Goal: Download file/media

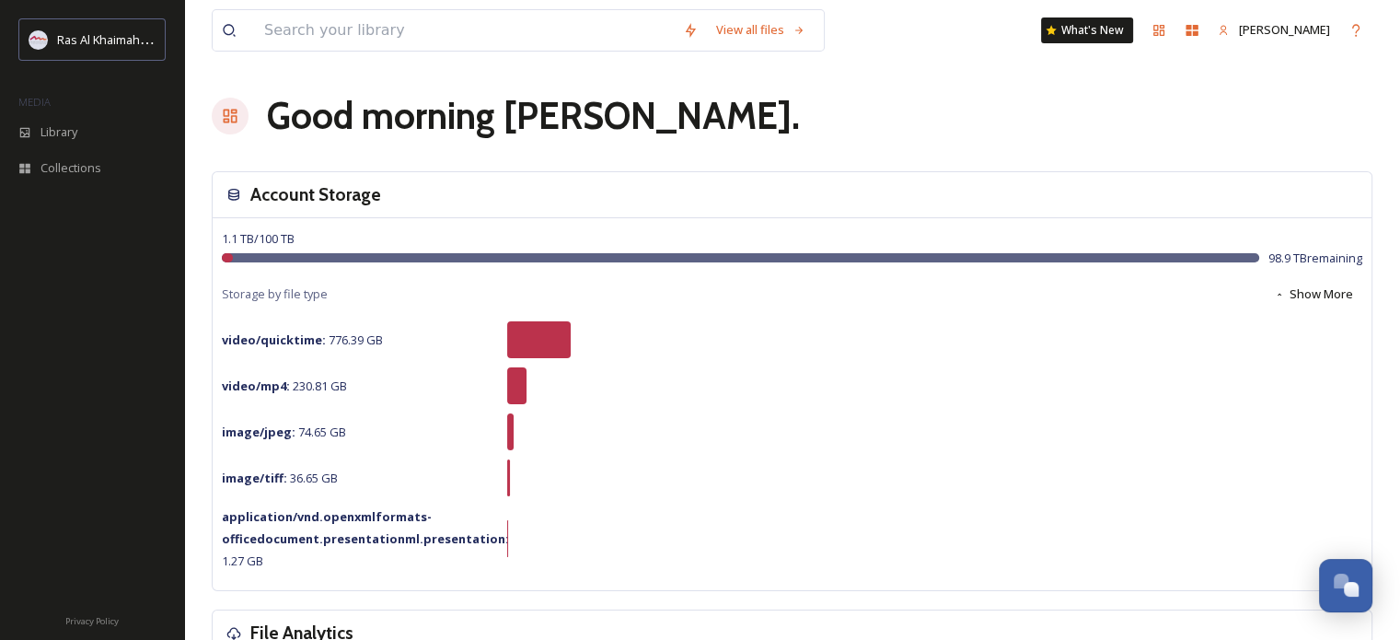
click at [59, 124] on span "Library" at bounding box center [59, 131] width 37 height 17
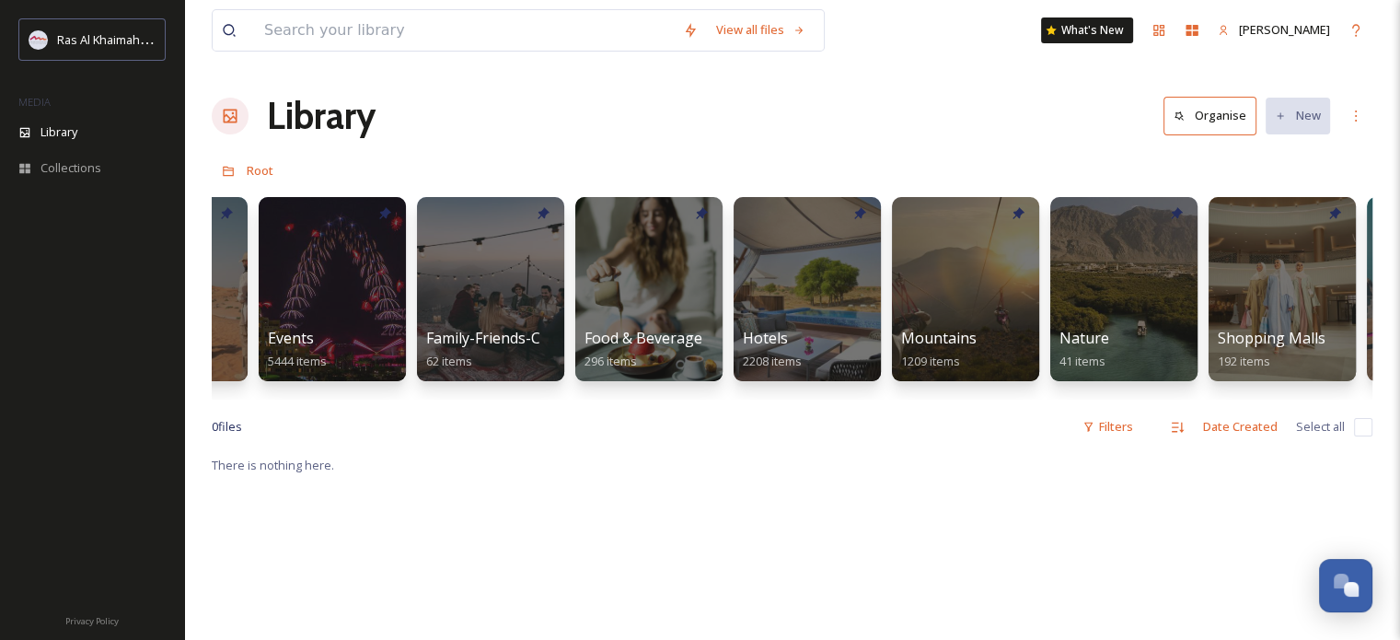
scroll to position [0, 721]
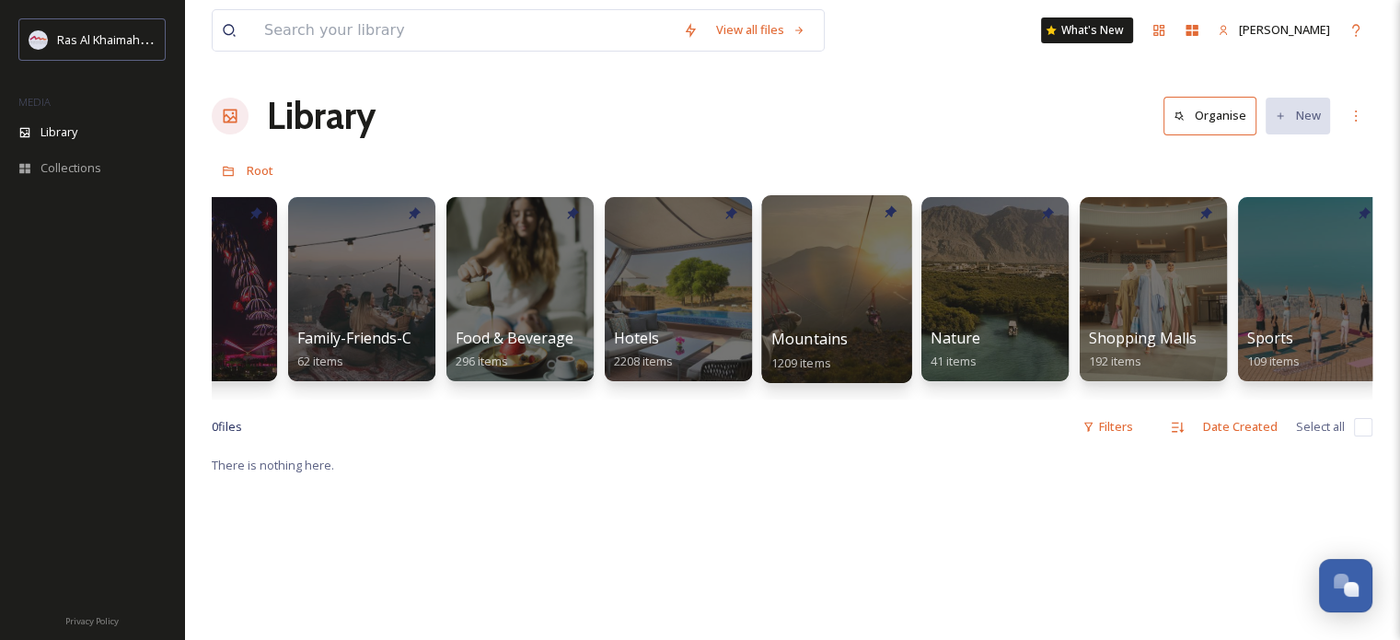
click at [803, 304] on div at bounding box center [836, 289] width 150 height 188
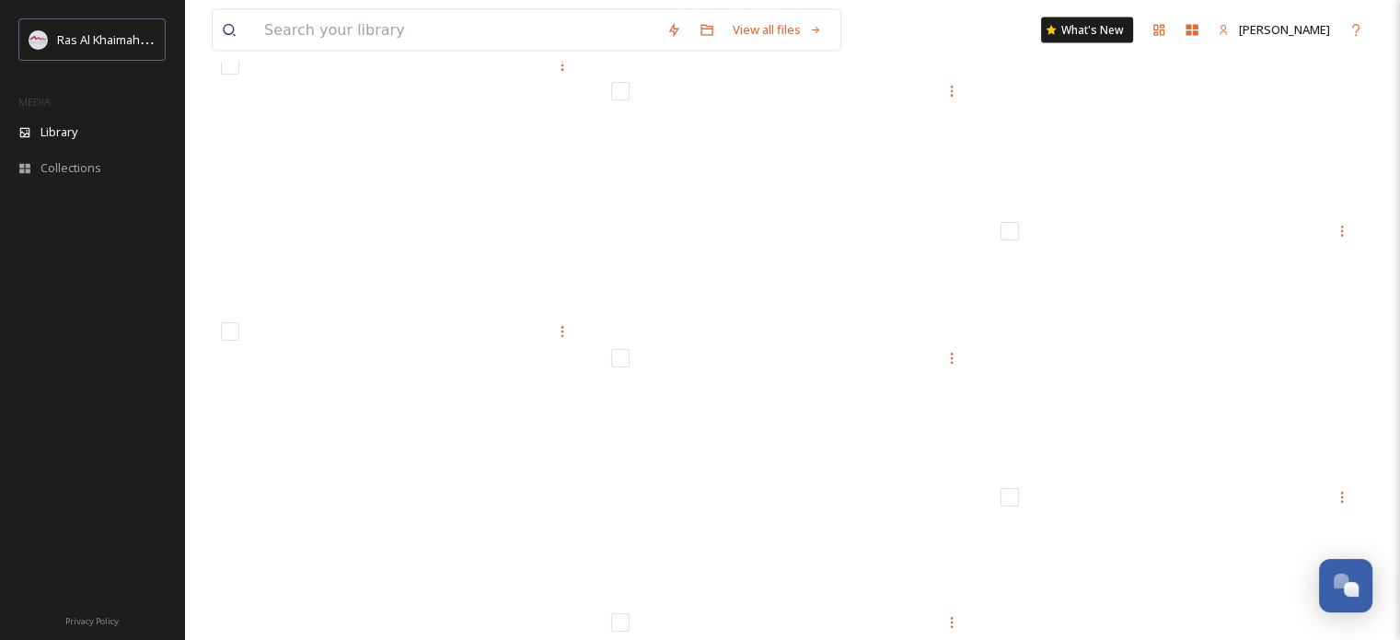
scroll to position [10863, 0]
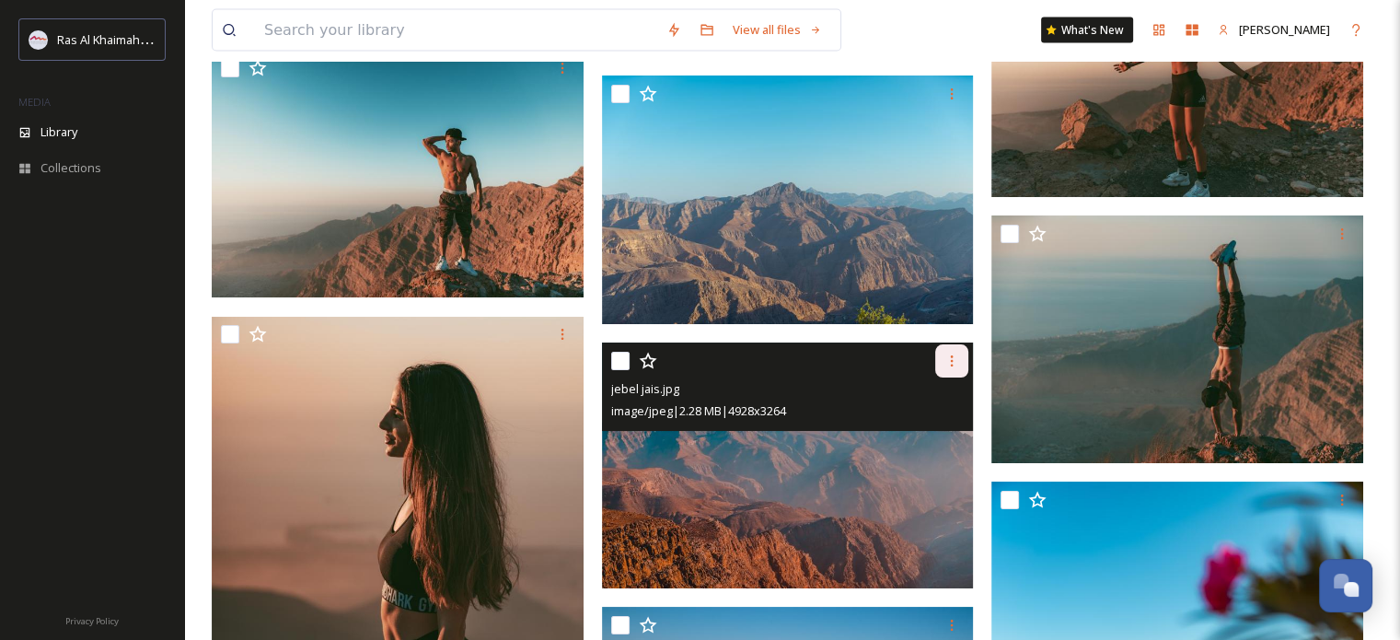
click at [945, 368] on icon at bounding box center [952, 361] width 15 height 15
click at [918, 446] on span "Download" at bounding box center [930, 436] width 56 height 17
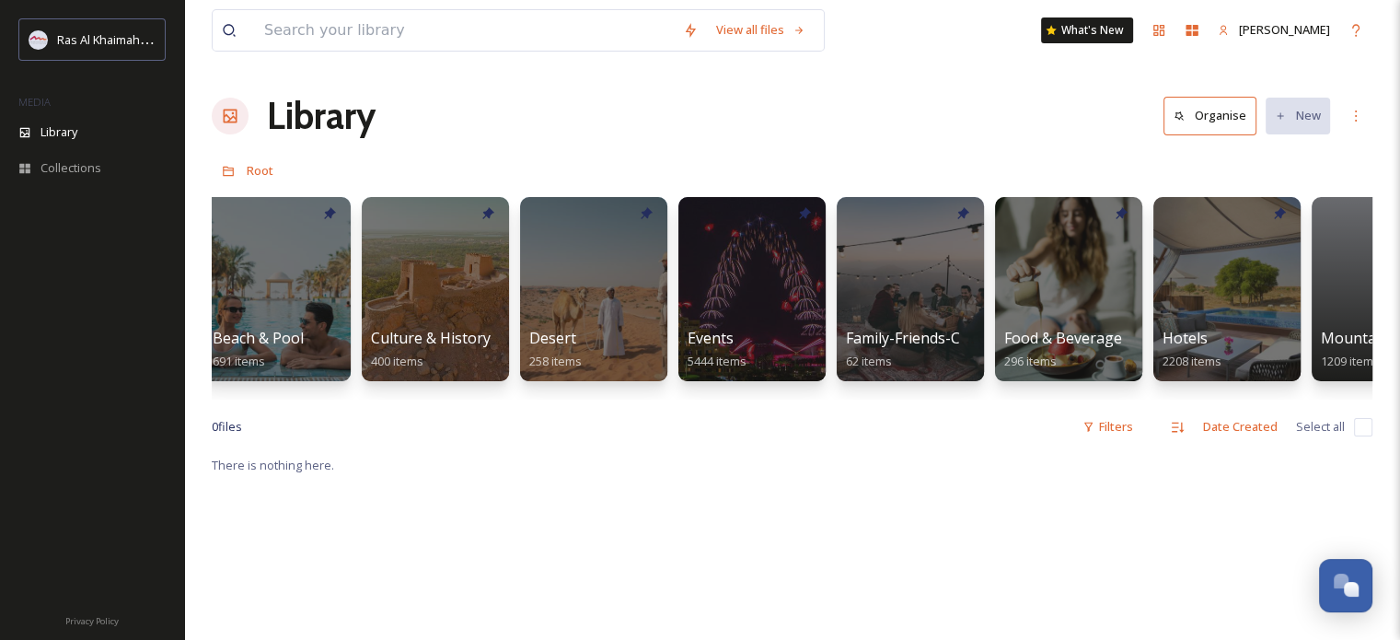
scroll to position [0, 236]
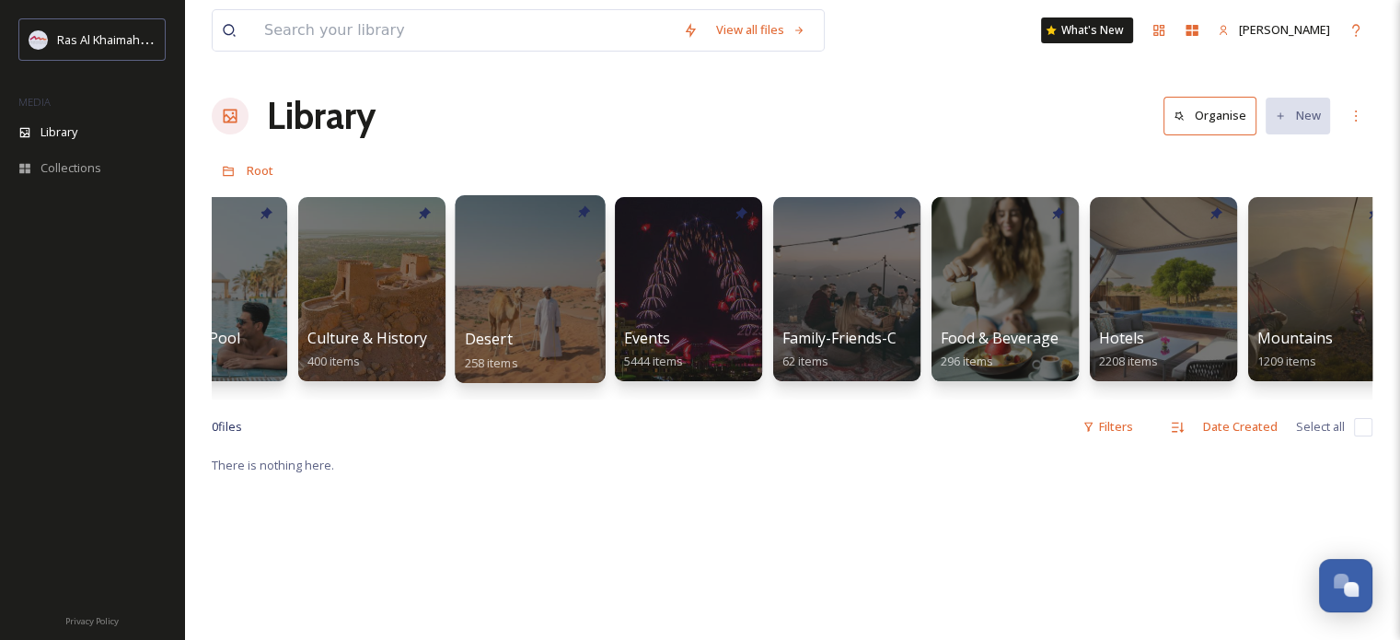
click at [505, 283] on div at bounding box center [530, 289] width 150 height 188
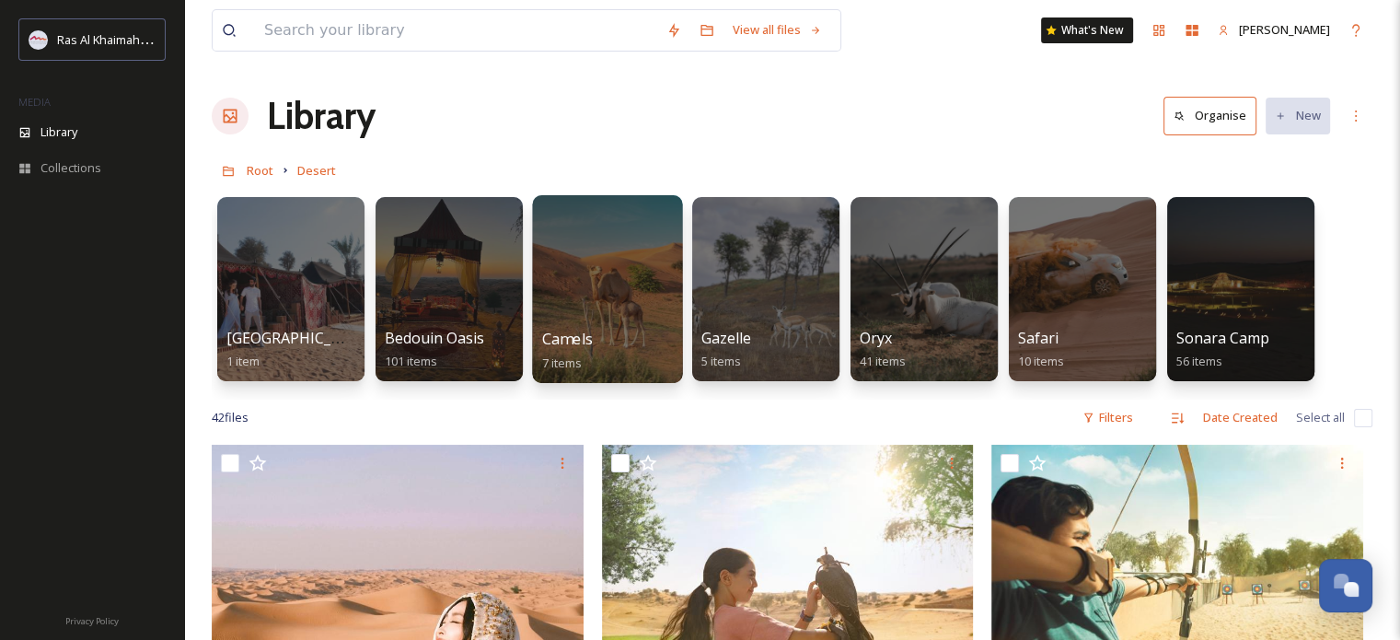
click at [604, 277] on div at bounding box center [607, 289] width 150 height 188
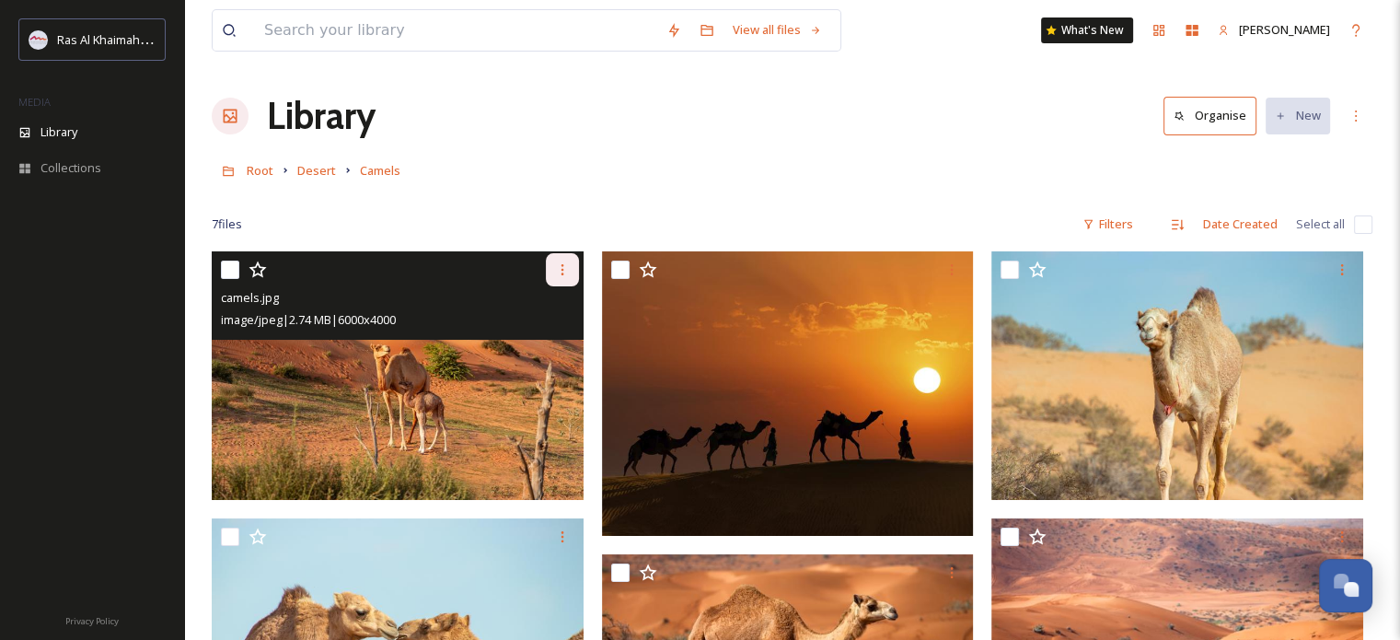
click at [563, 270] on icon at bounding box center [562, 269] width 15 height 15
click at [536, 342] on span "Download" at bounding box center [541, 345] width 56 height 17
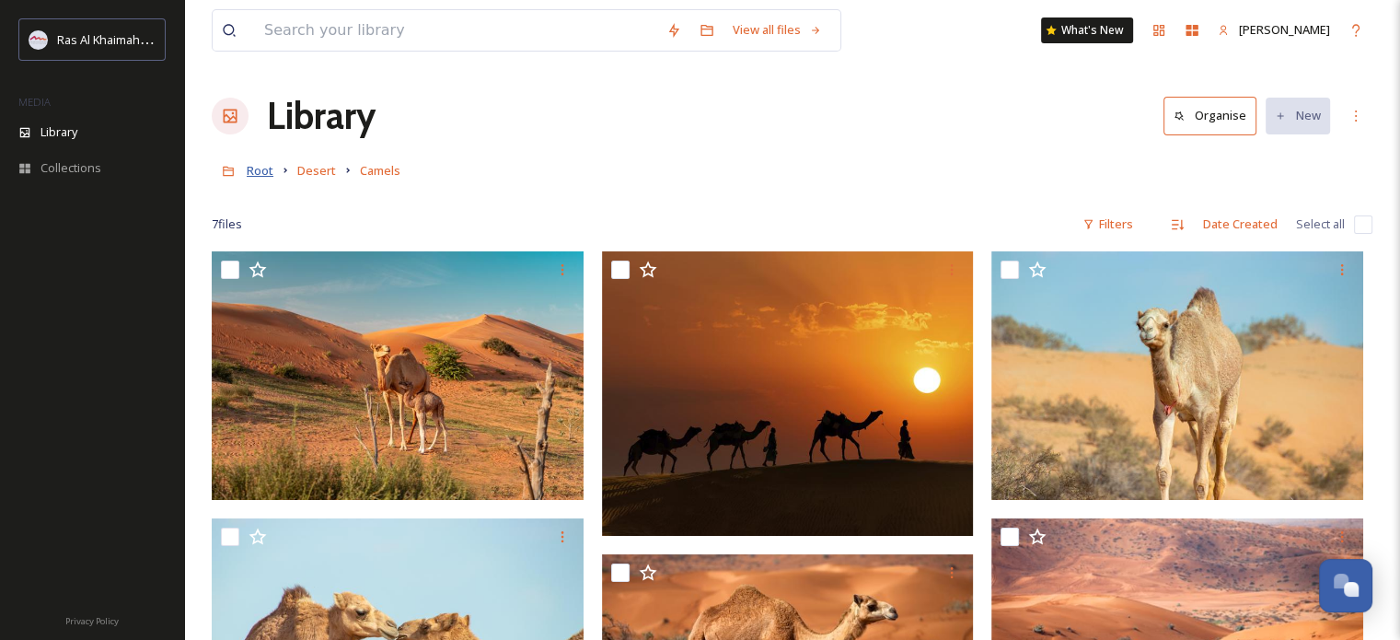
click at [265, 174] on span "Root" at bounding box center [260, 170] width 27 height 17
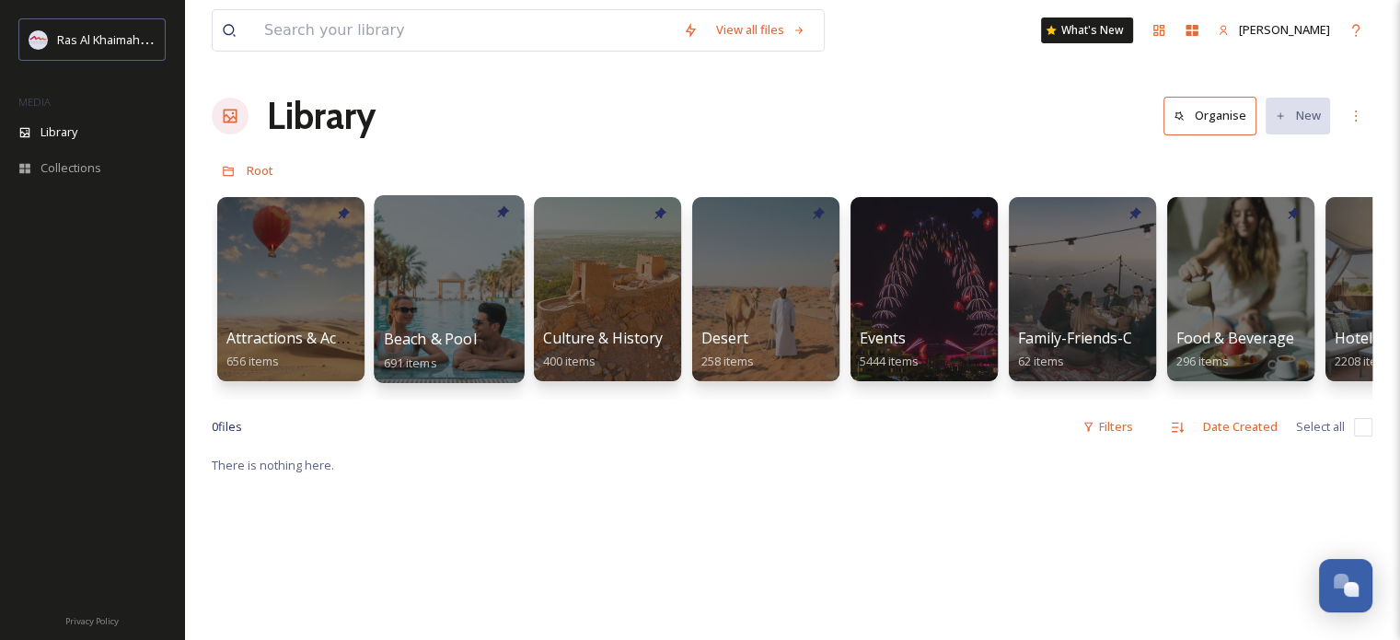
click at [459, 288] on div at bounding box center [449, 289] width 150 height 188
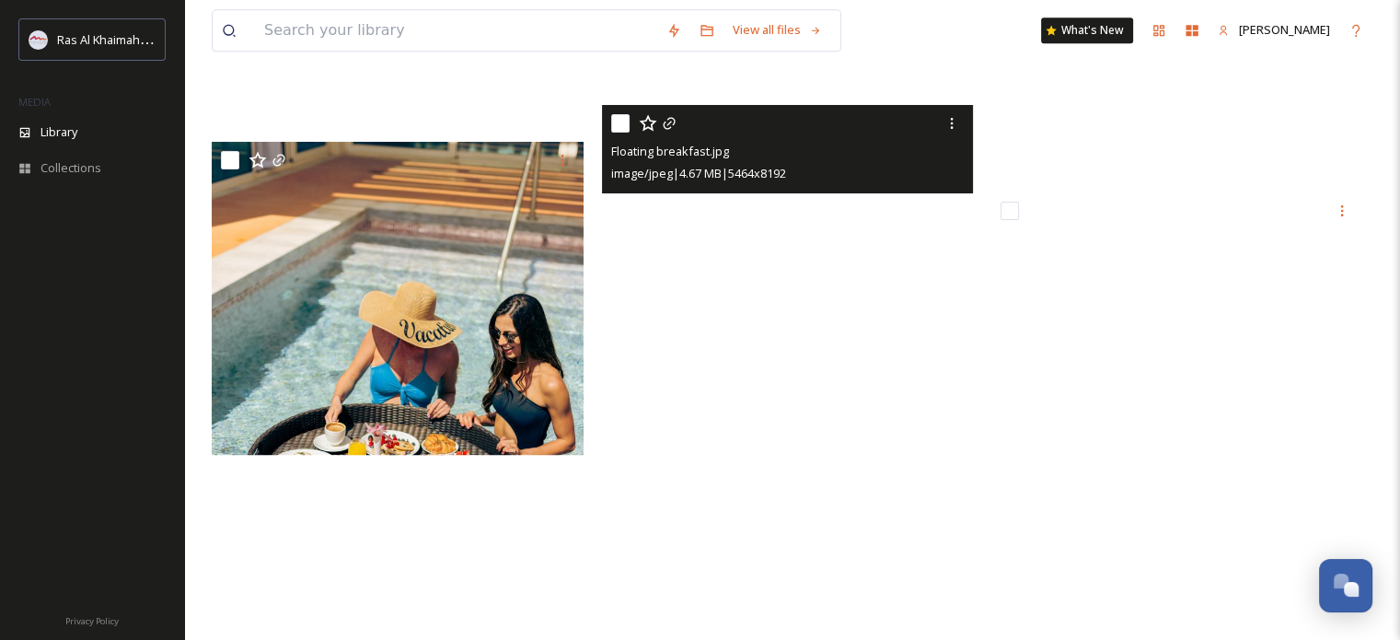
scroll to position [9483, 0]
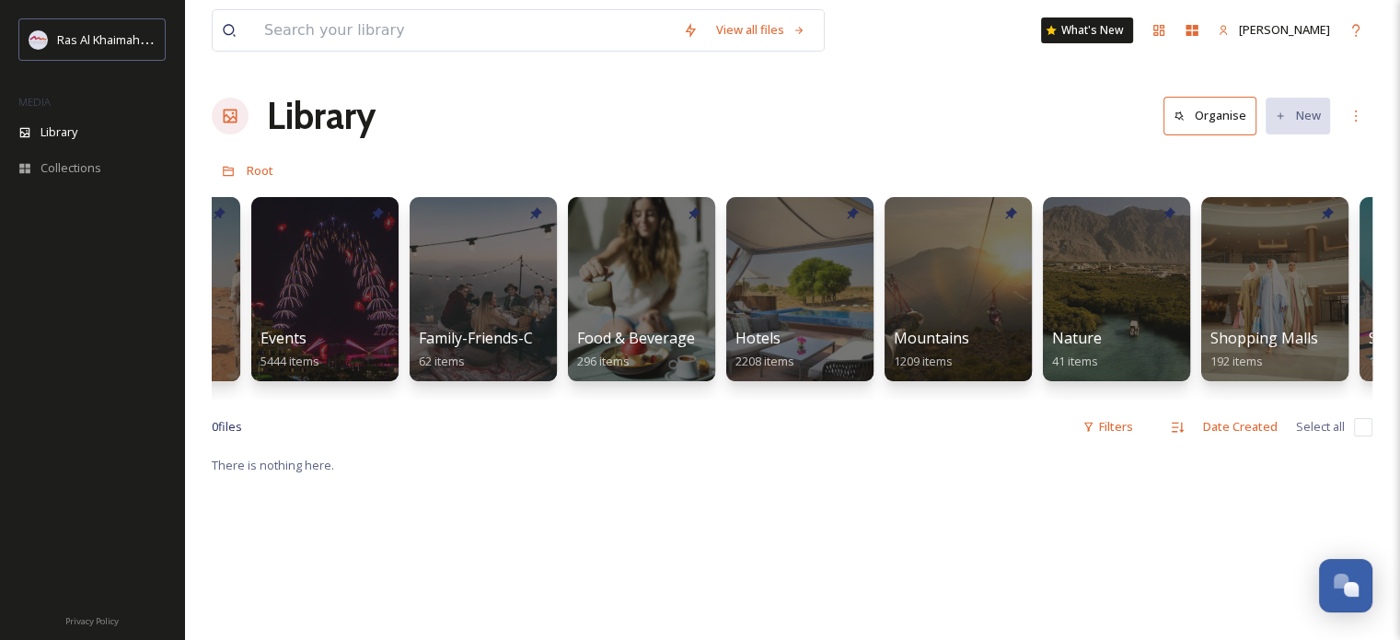
scroll to position [0, 645]
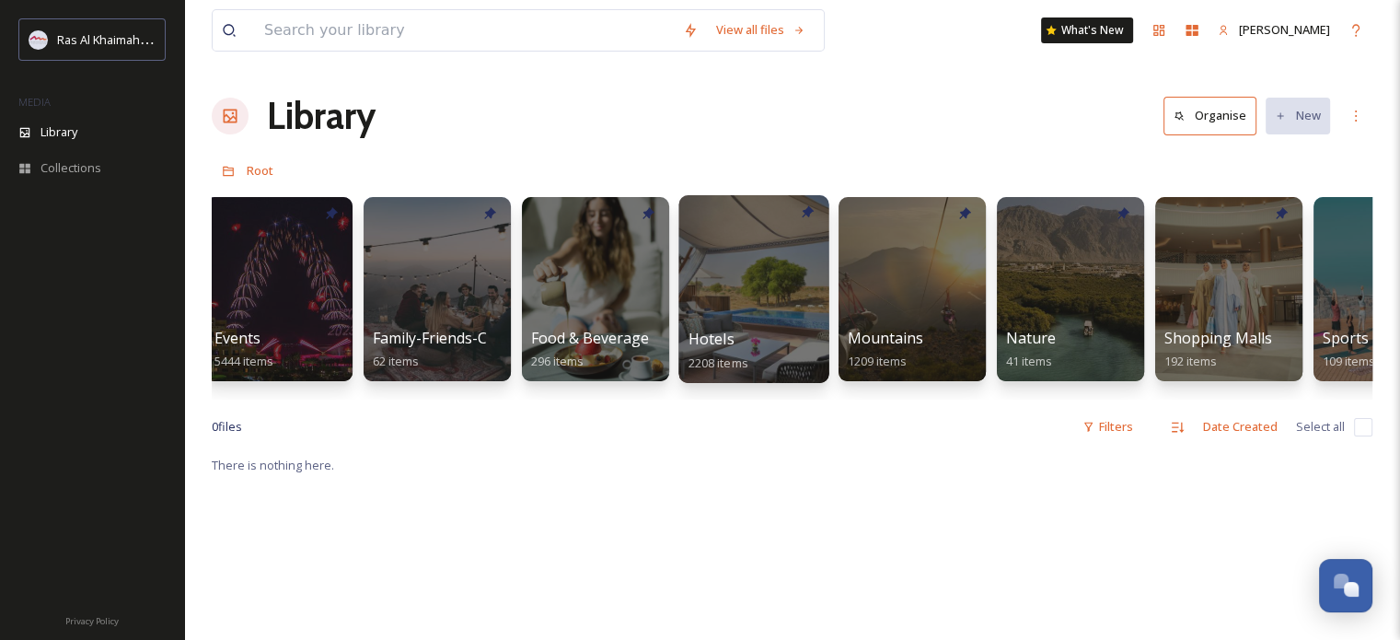
click at [714, 280] on div at bounding box center [754, 289] width 150 height 188
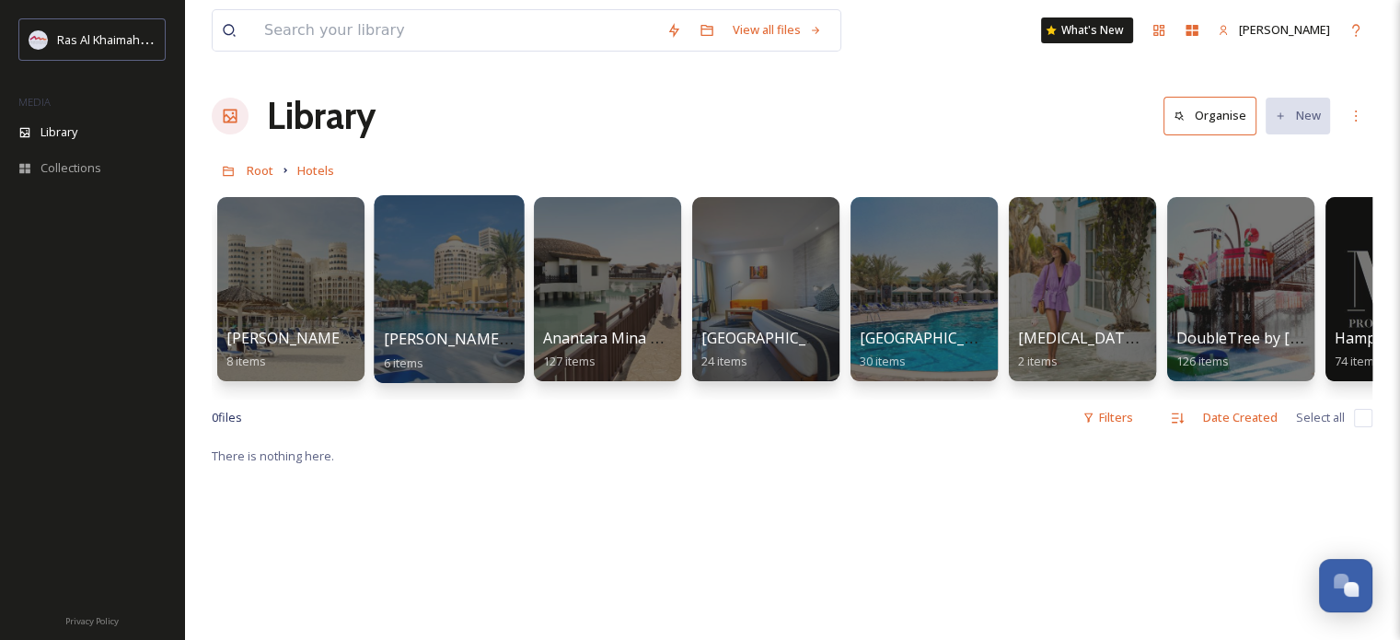
click at [427, 261] on div at bounding box center [449, 289] width 150 height 188
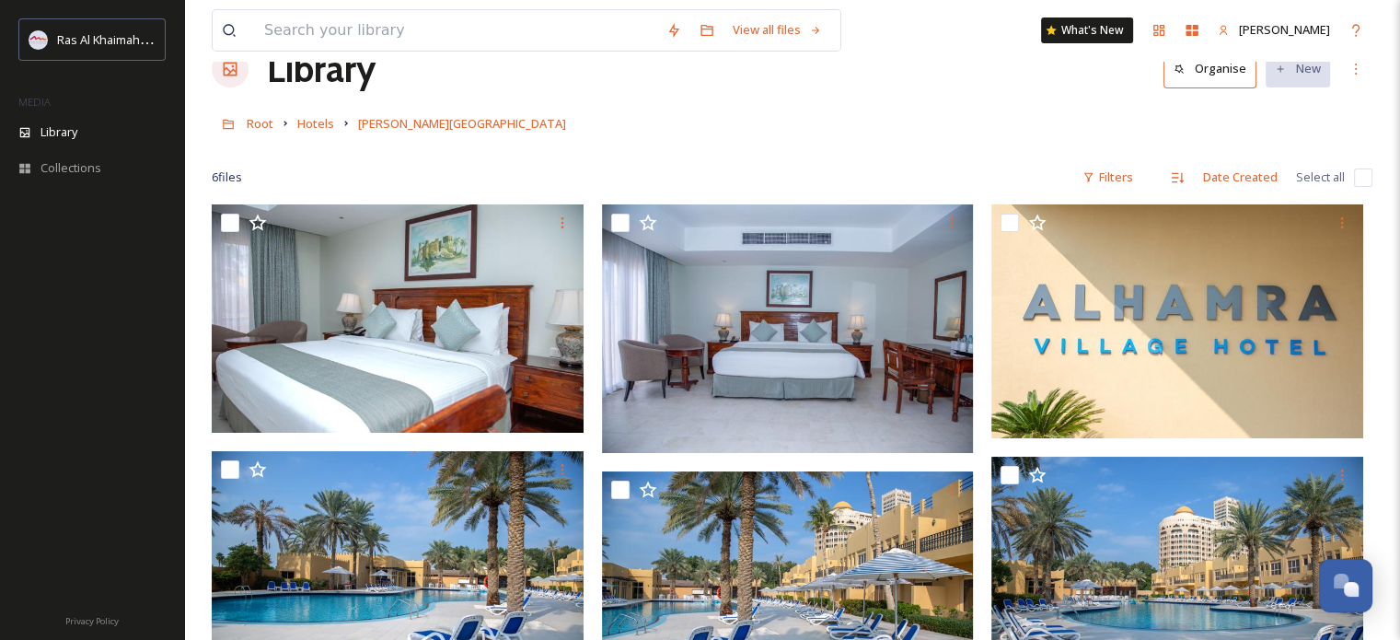
scroll to position [92, 0]
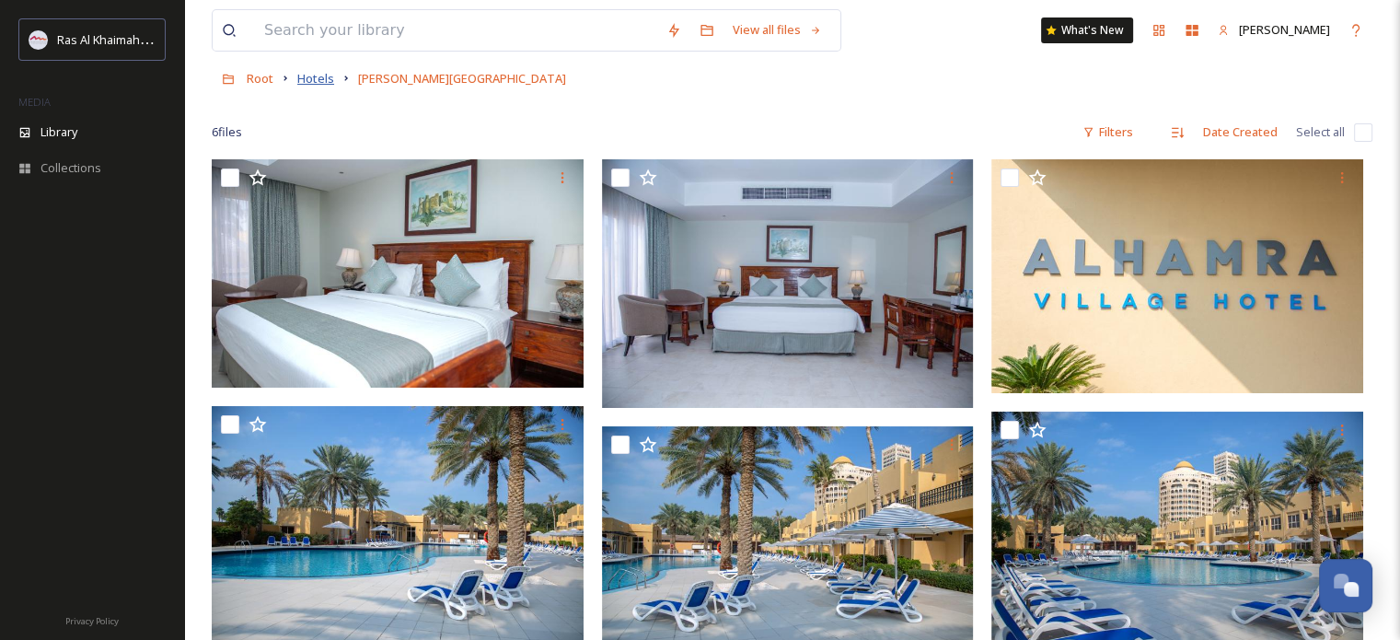
click at [307, 81] on span "Hotels" at bounding box center [315, 78] width 37 height 17
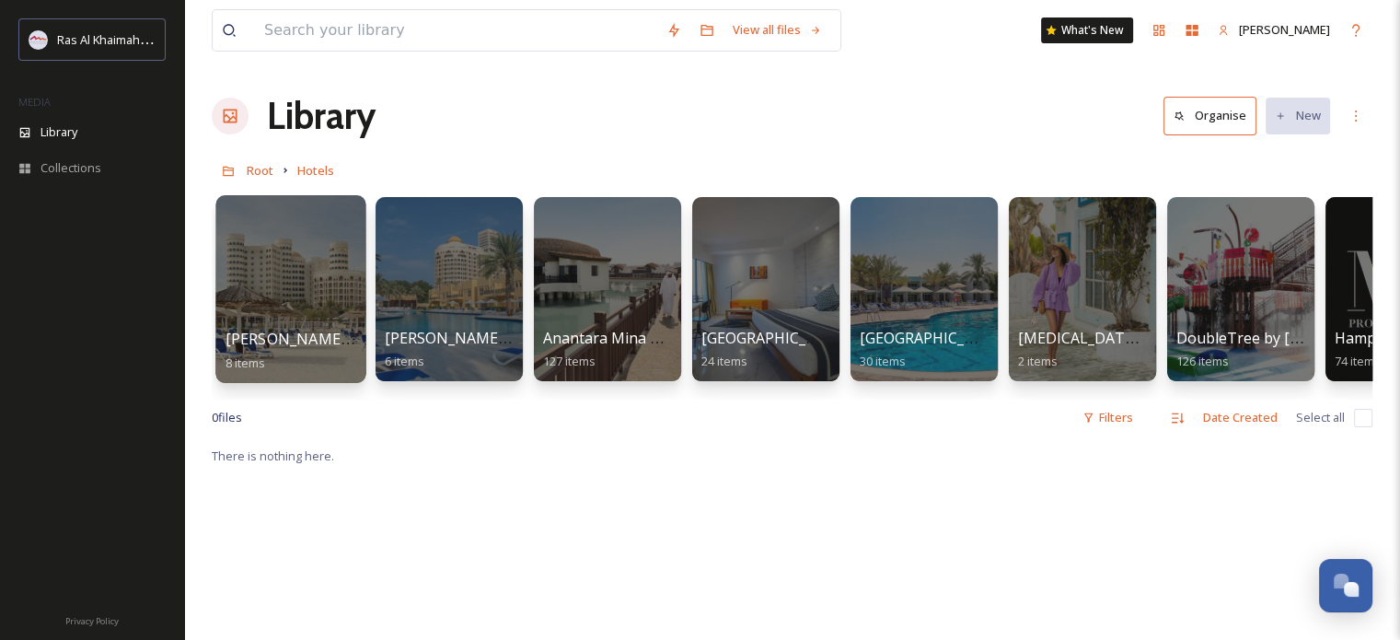
click at [292, 284] on div at bounding box center [290, 289] width 150 height 188
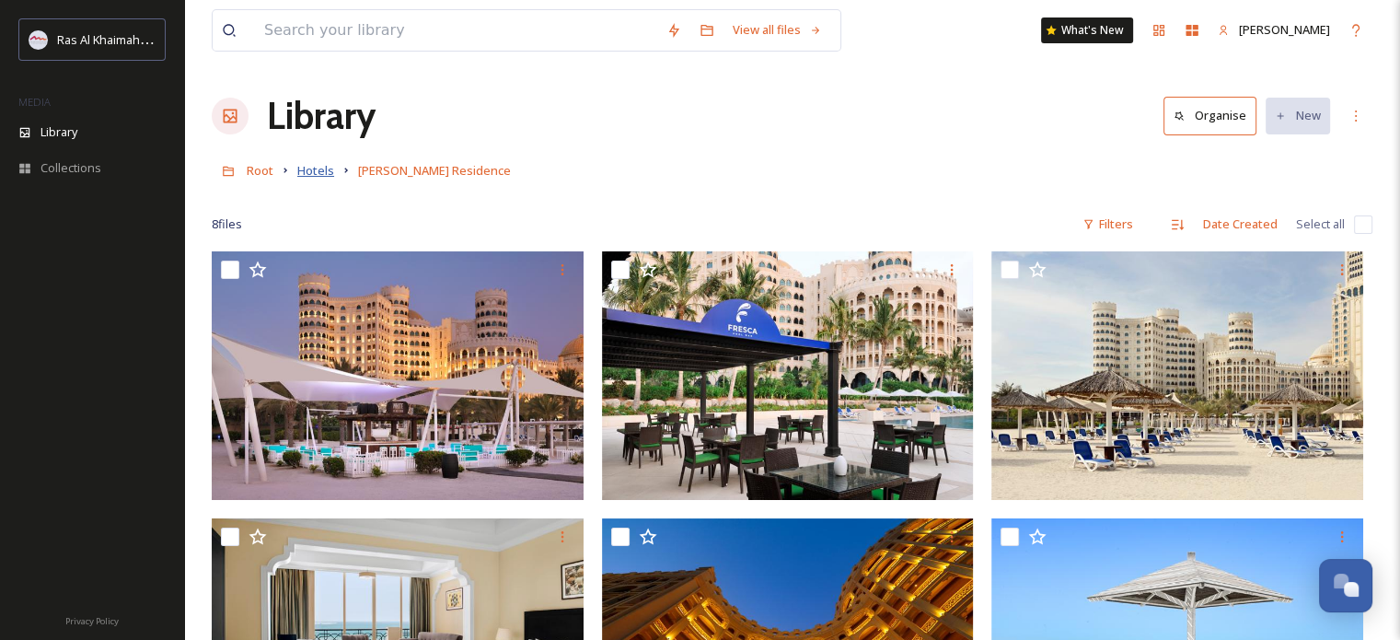
click at [315, 172] on span "Hotels" at bounding box center [315, 170] width 37 height 17
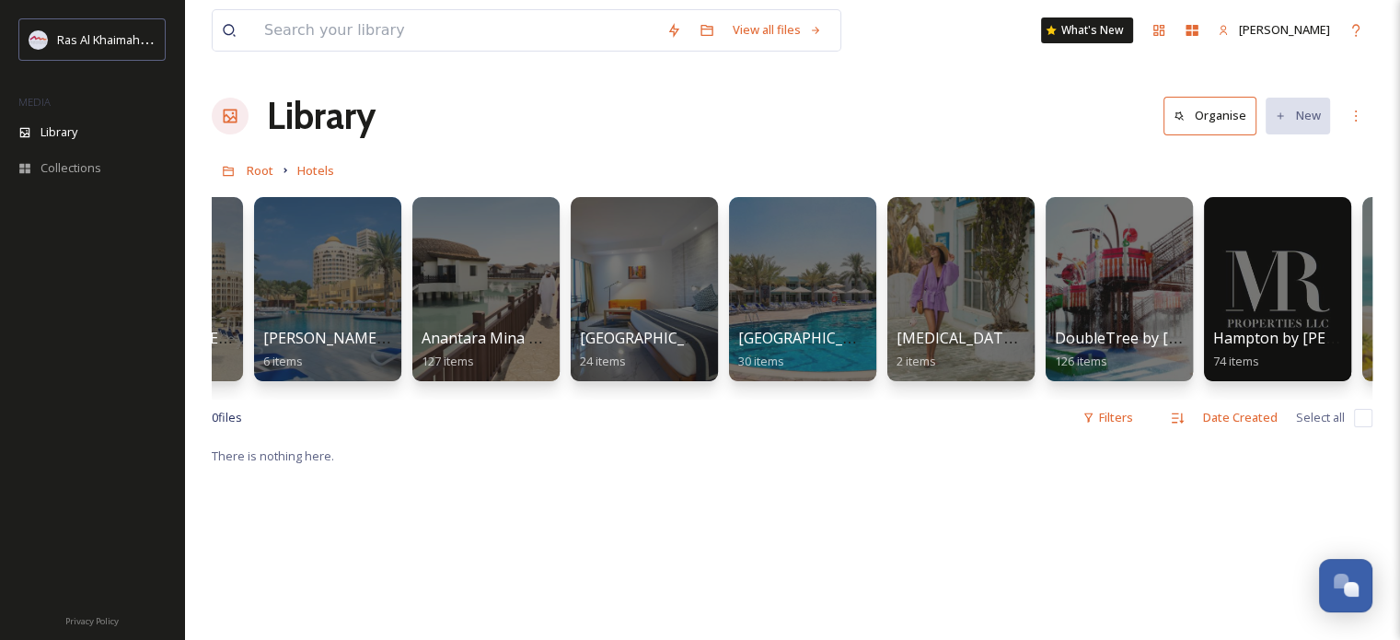
scroll to position [0, 135]
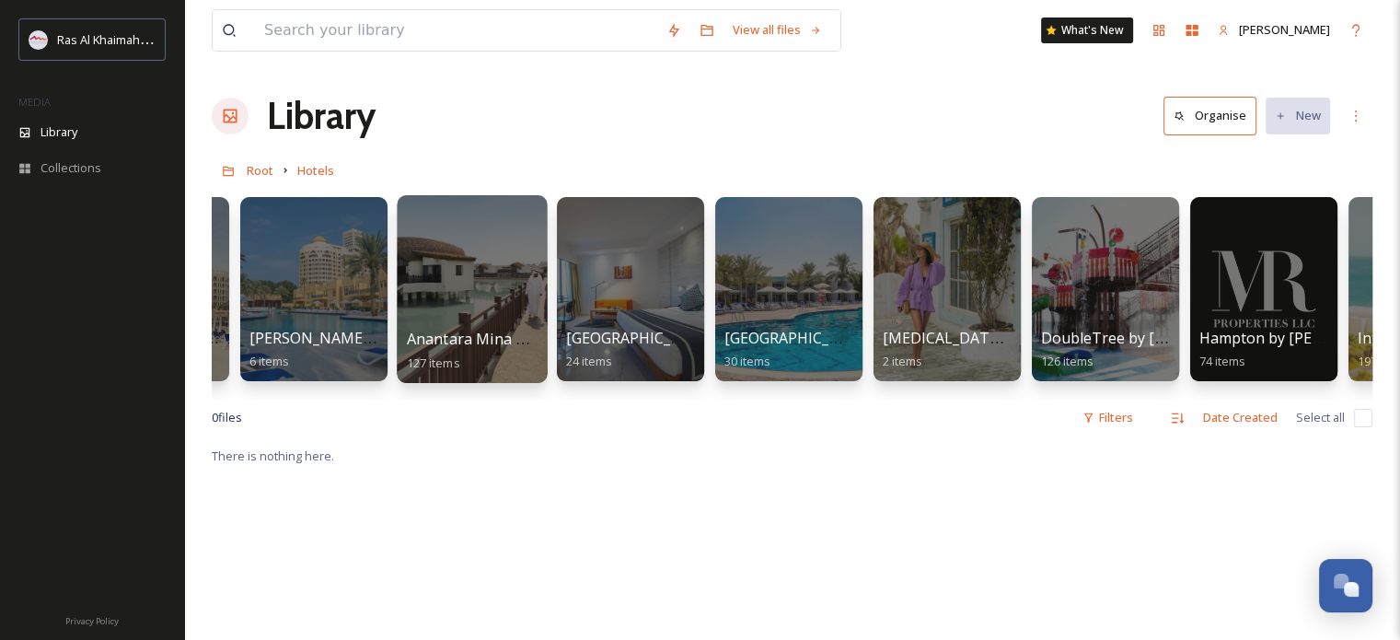
click at [449, 252] on div at bounding box center [472, 289] width 150 height 188
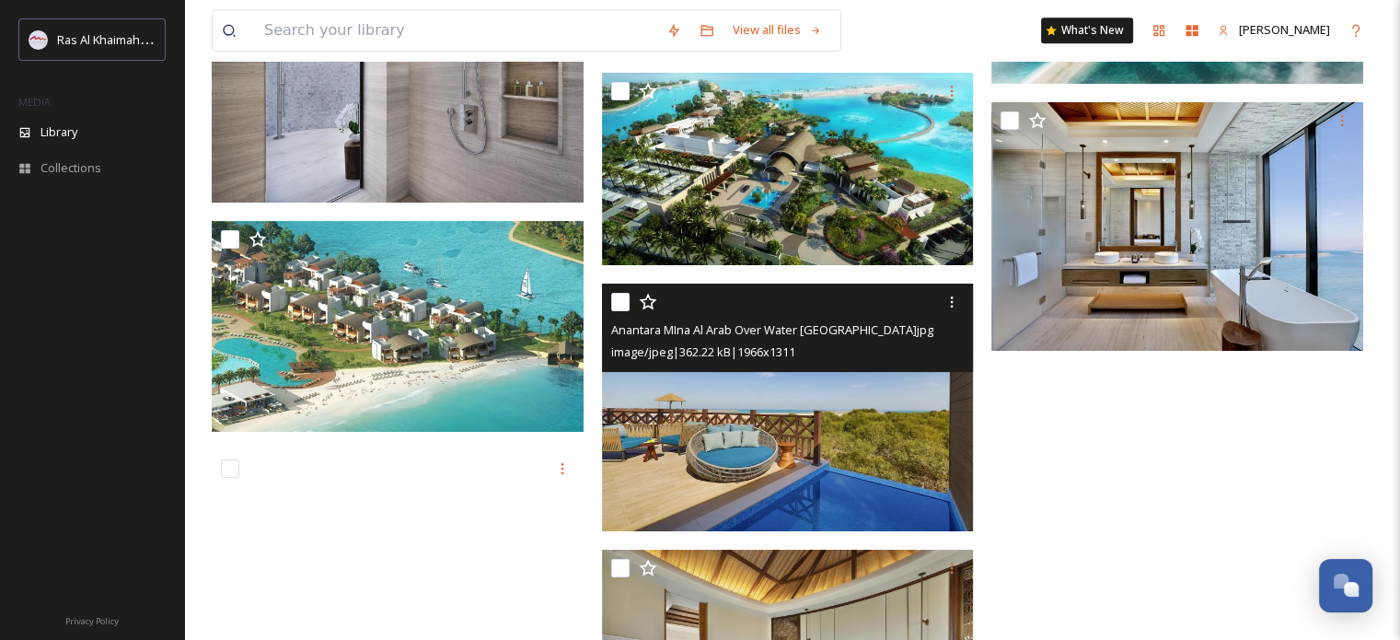
scroll to position [9298, 0]
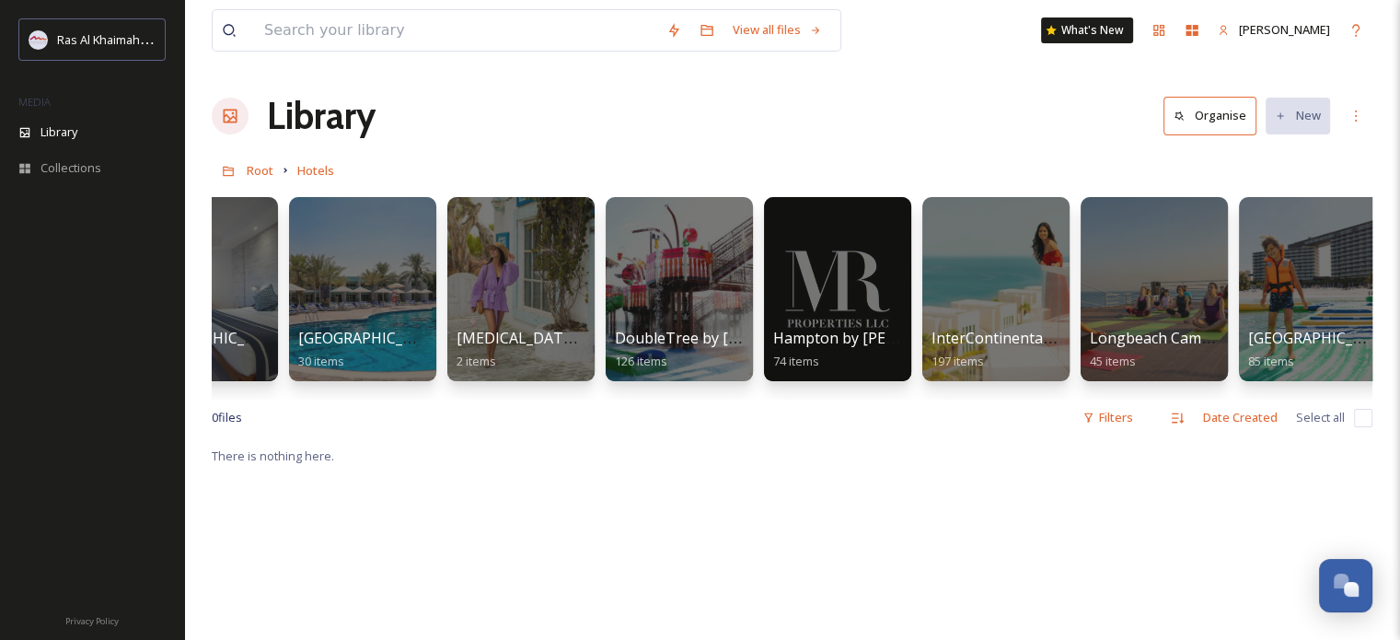
scroll to position [0, 578]
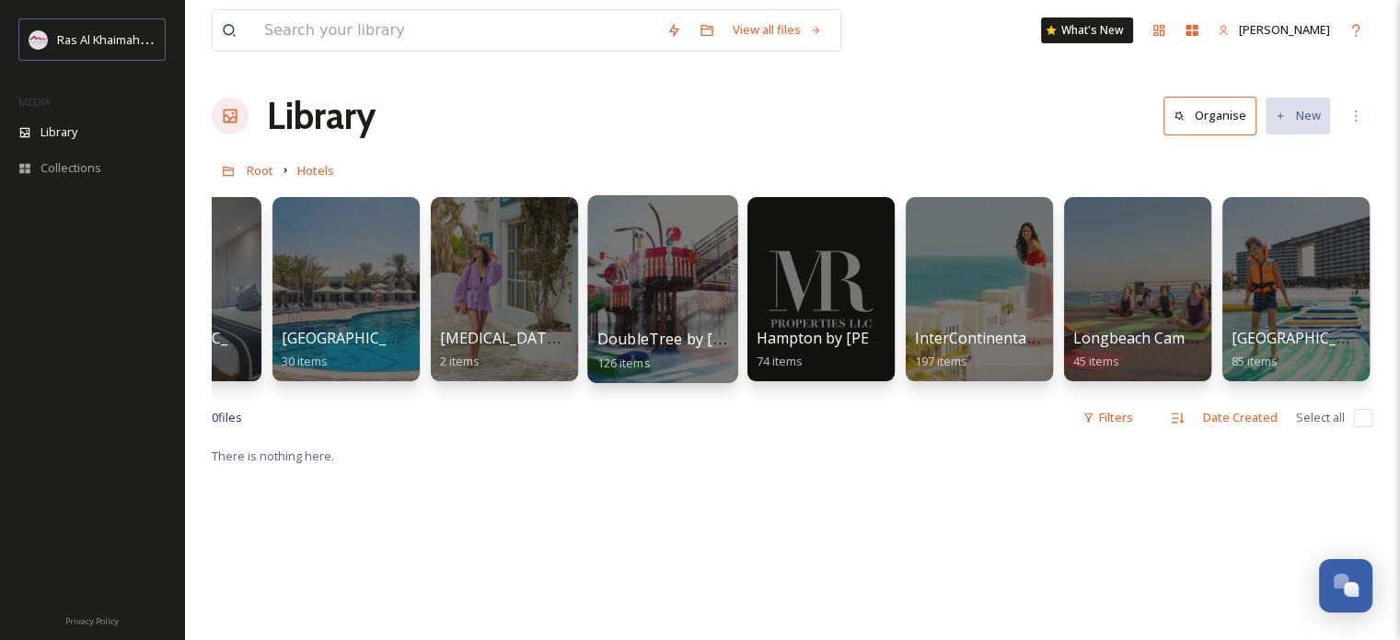
click at [637, 284] on div at bounding box center [662, 289] width 150 height 188
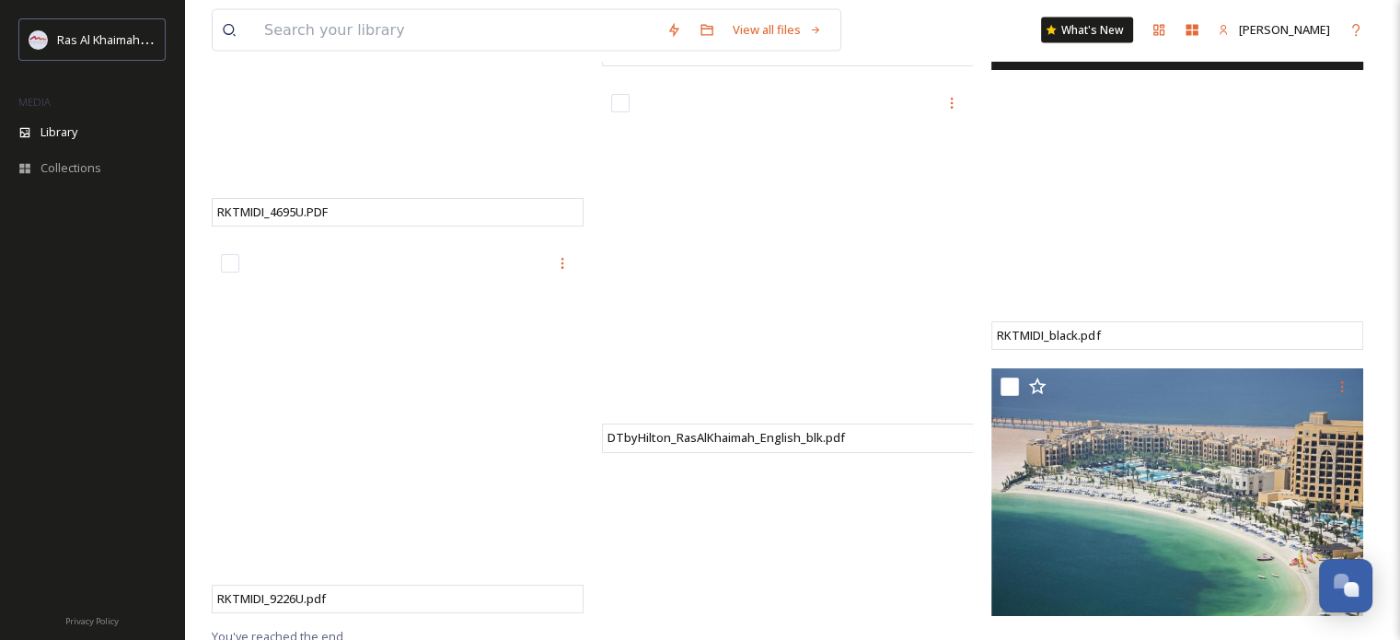
scroll to position [11101, 0]
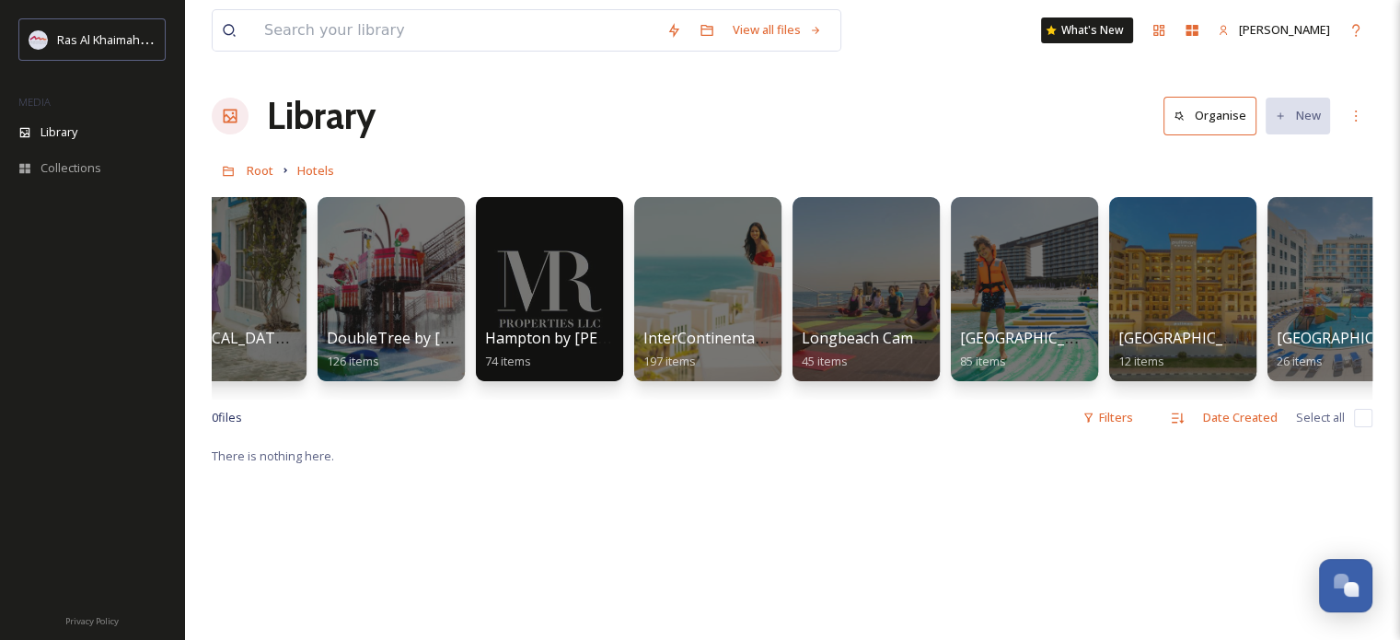
scroll to position [0, 890]
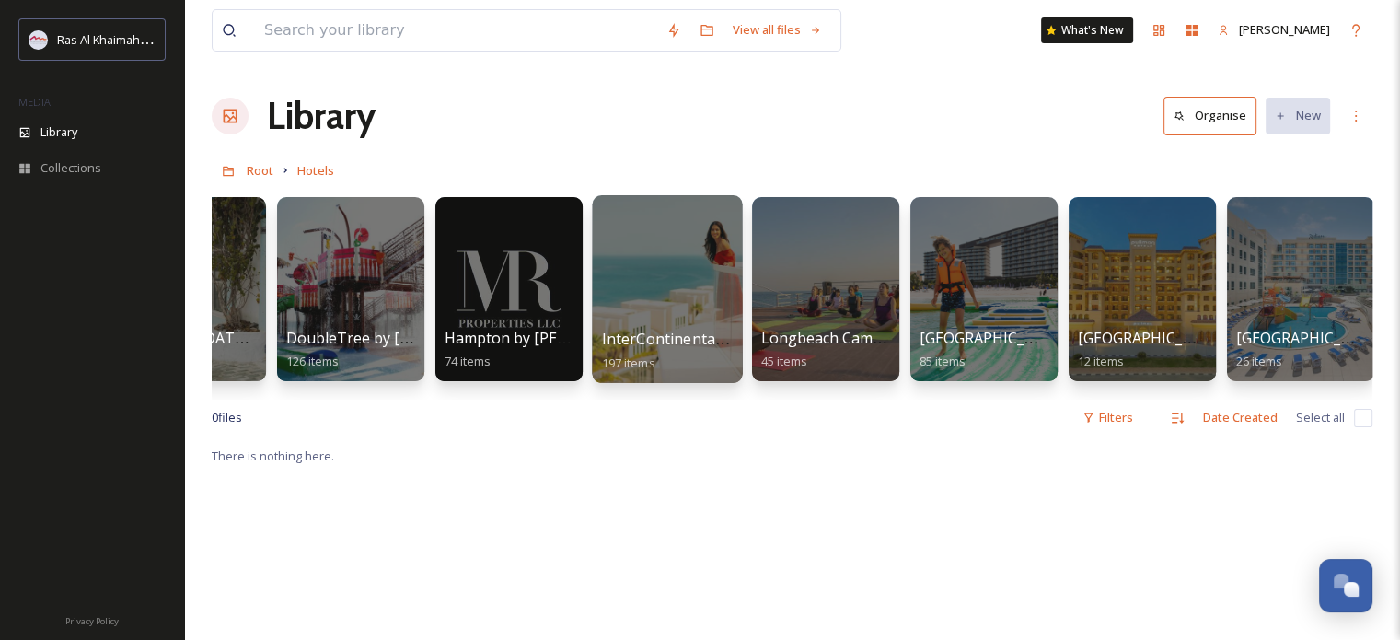
click at [708, 257] on div at bounding box center [667, 289] width 150 height 188
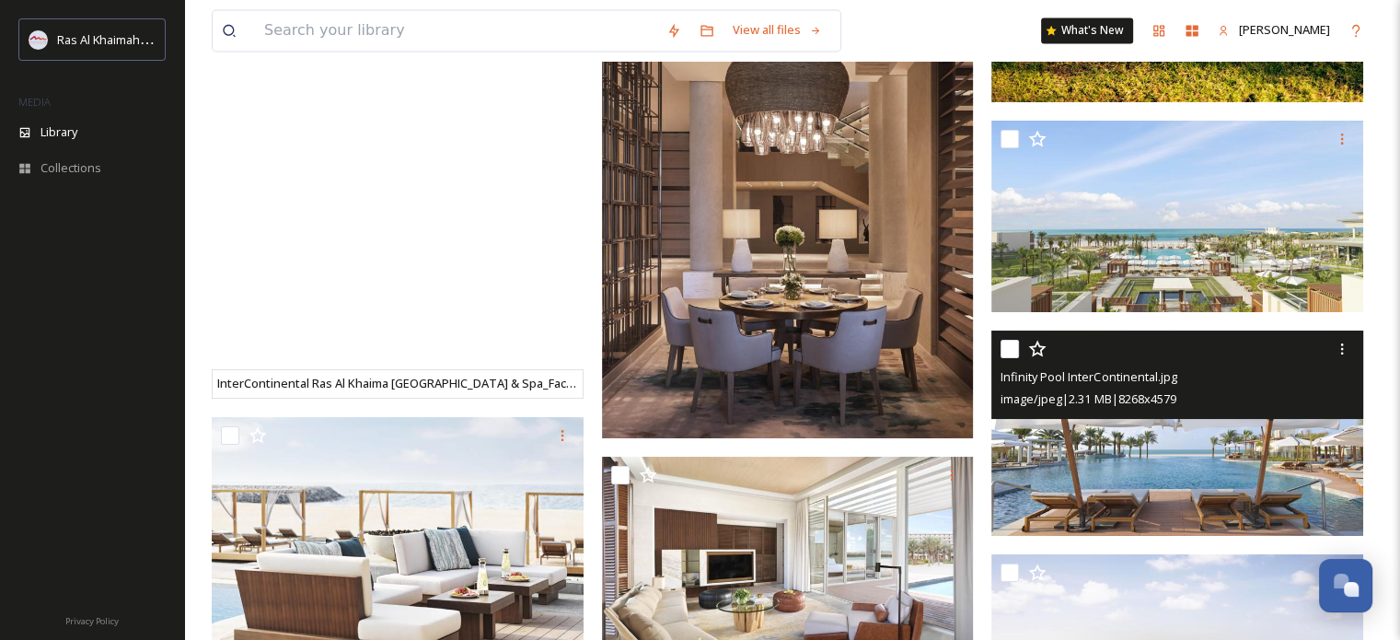
scroll to position [17400, 0]
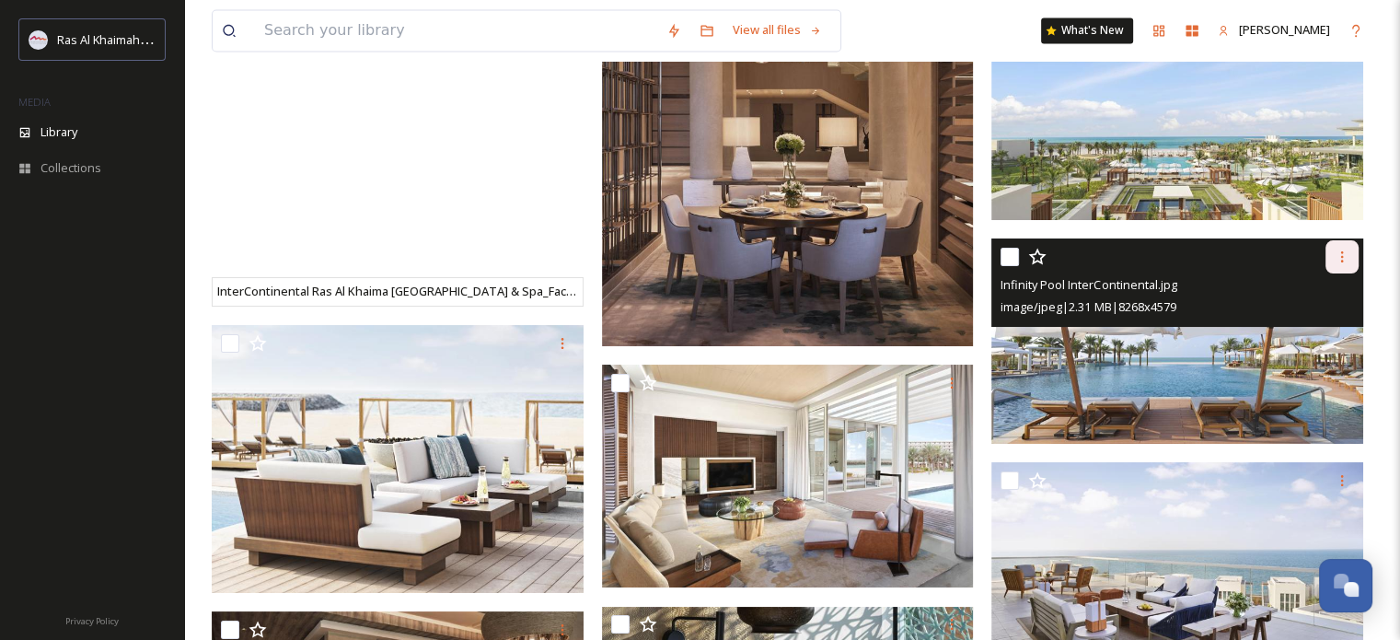
click at [1329, 250] on div at bounding box center [1342, 256] width 33 height 33
click at [1321, 333] on span "Download" at bounding box center [1321, 332] width 56 height 17
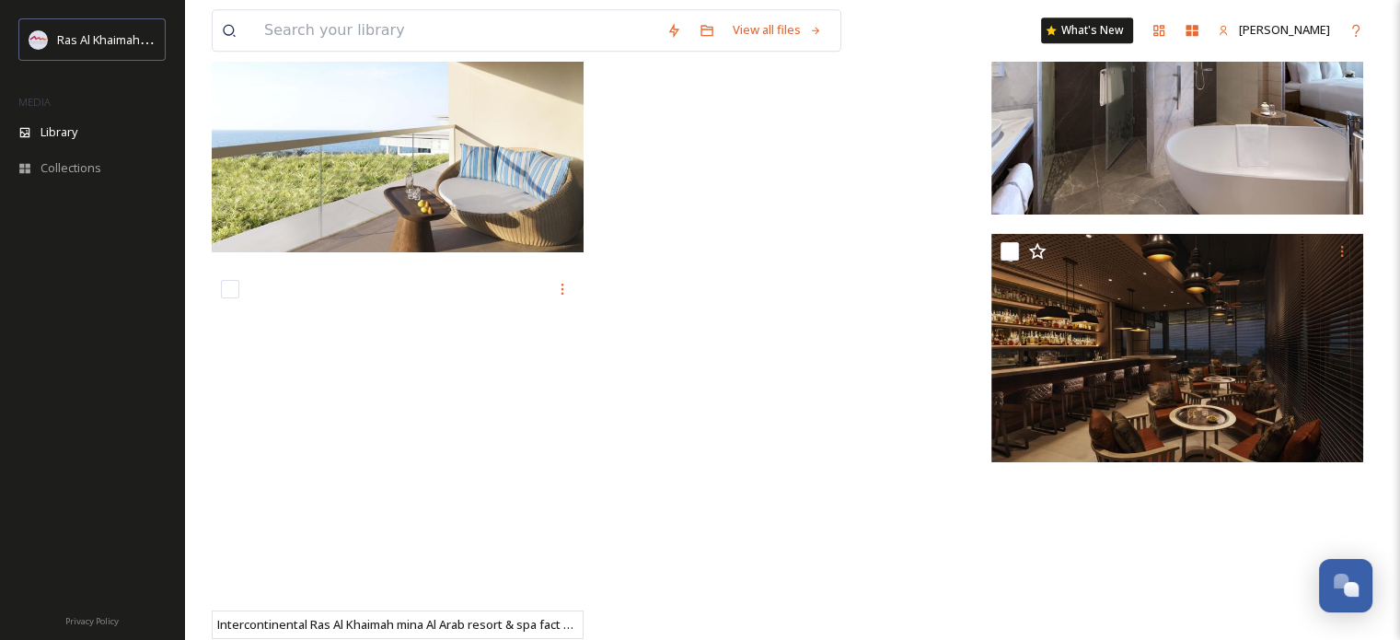
scroll to position [23473, 0]
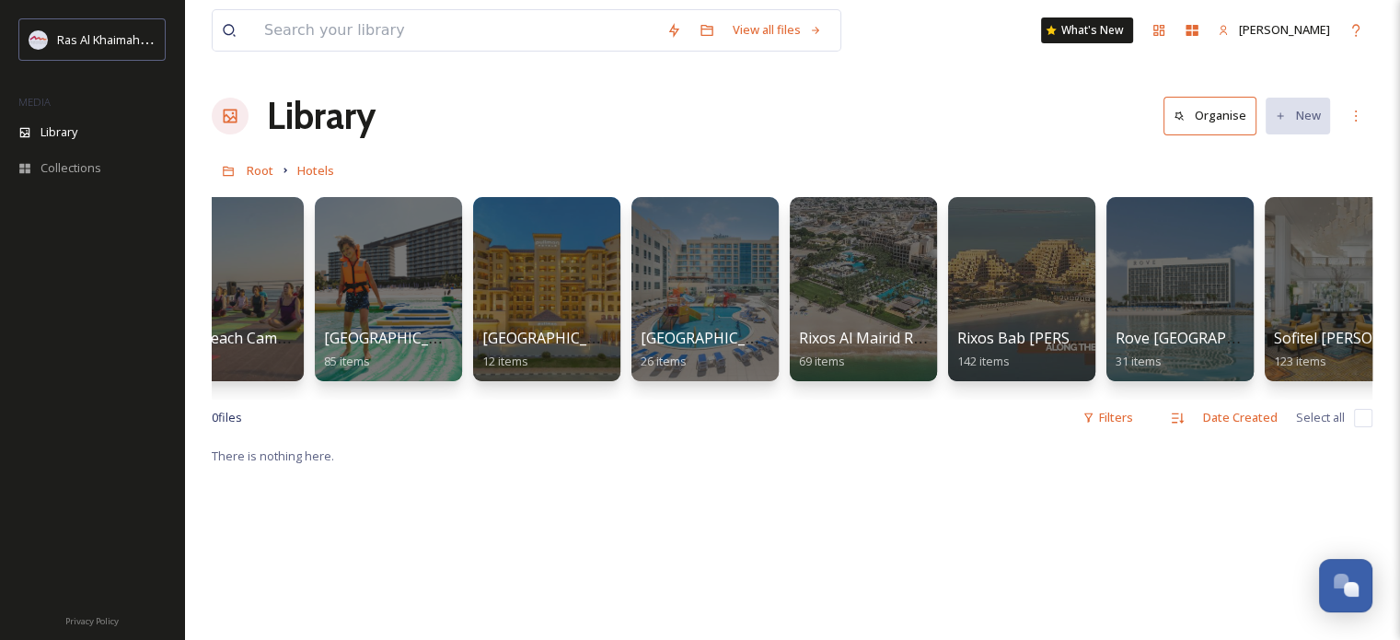
scroll to position [0, 1492]
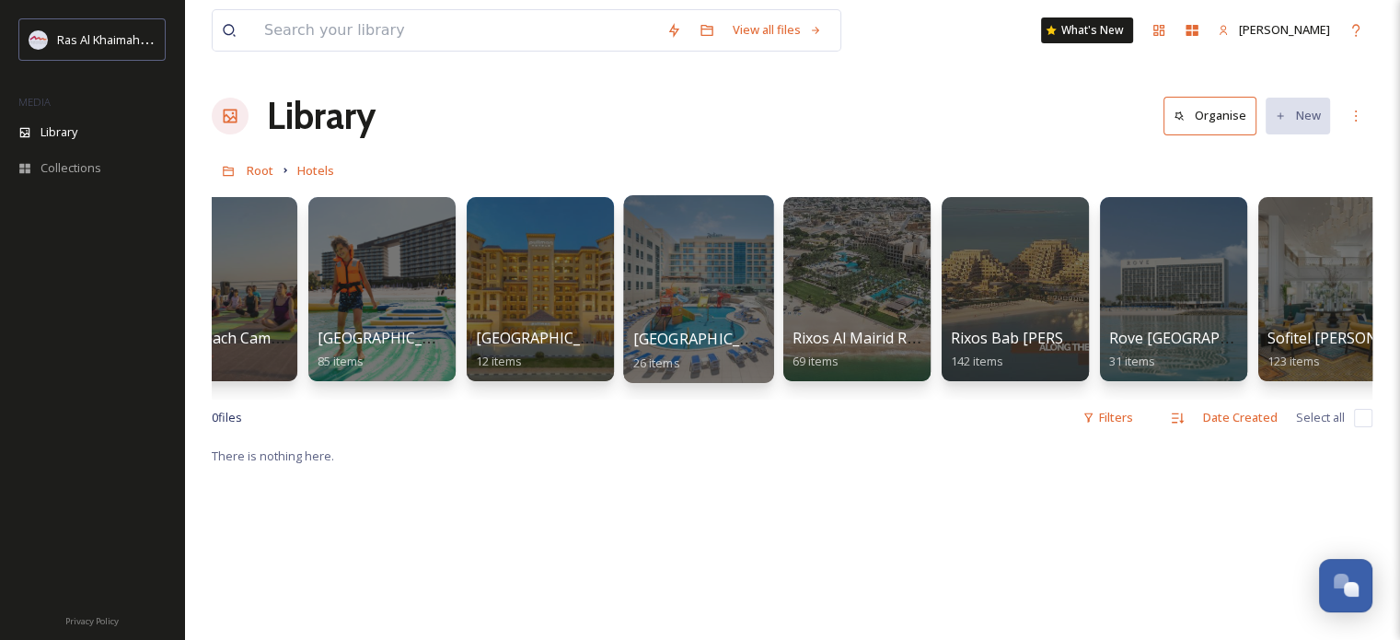
click at [680, 253] on div at bounding box center [698, 289] width 150 height 188
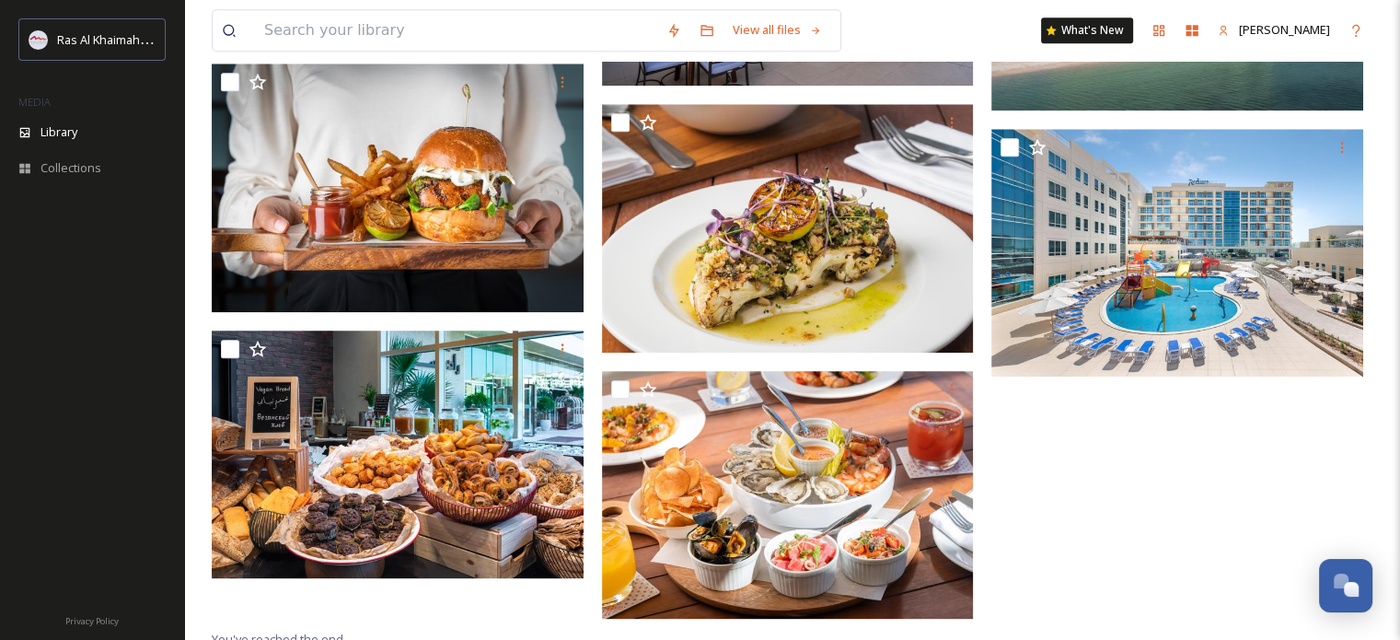
scroll to position [2087, 0]
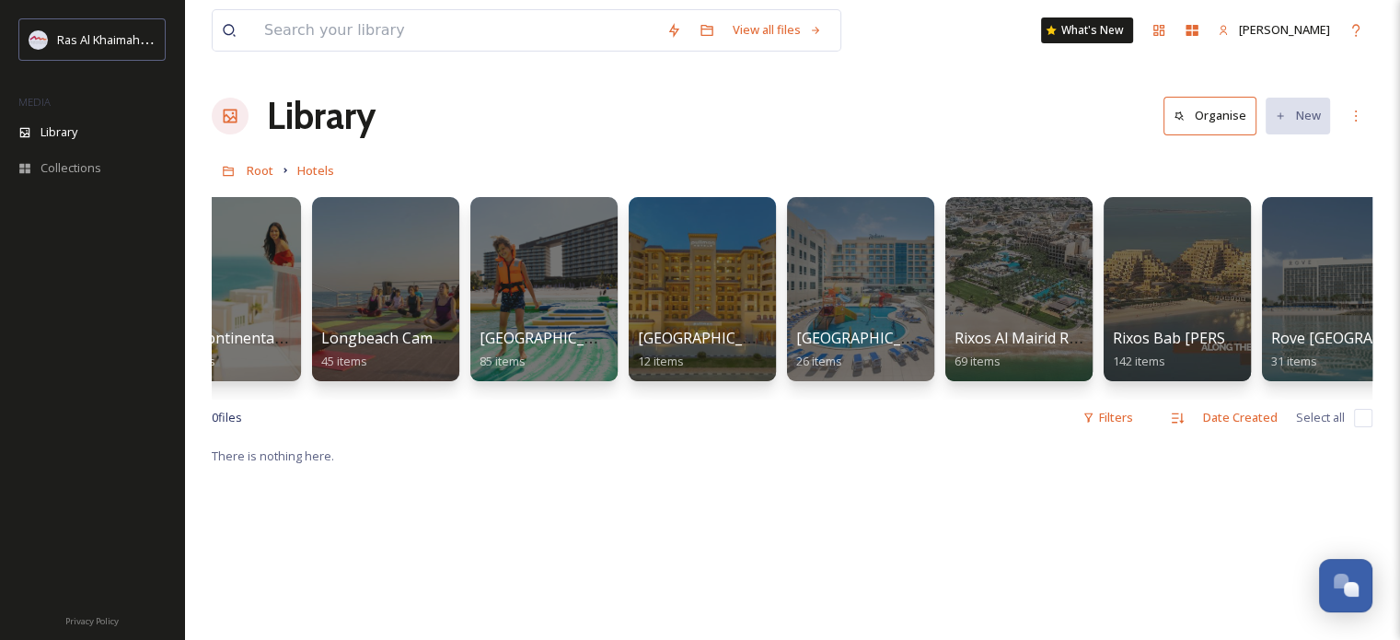
scroll to position [0, 1345]
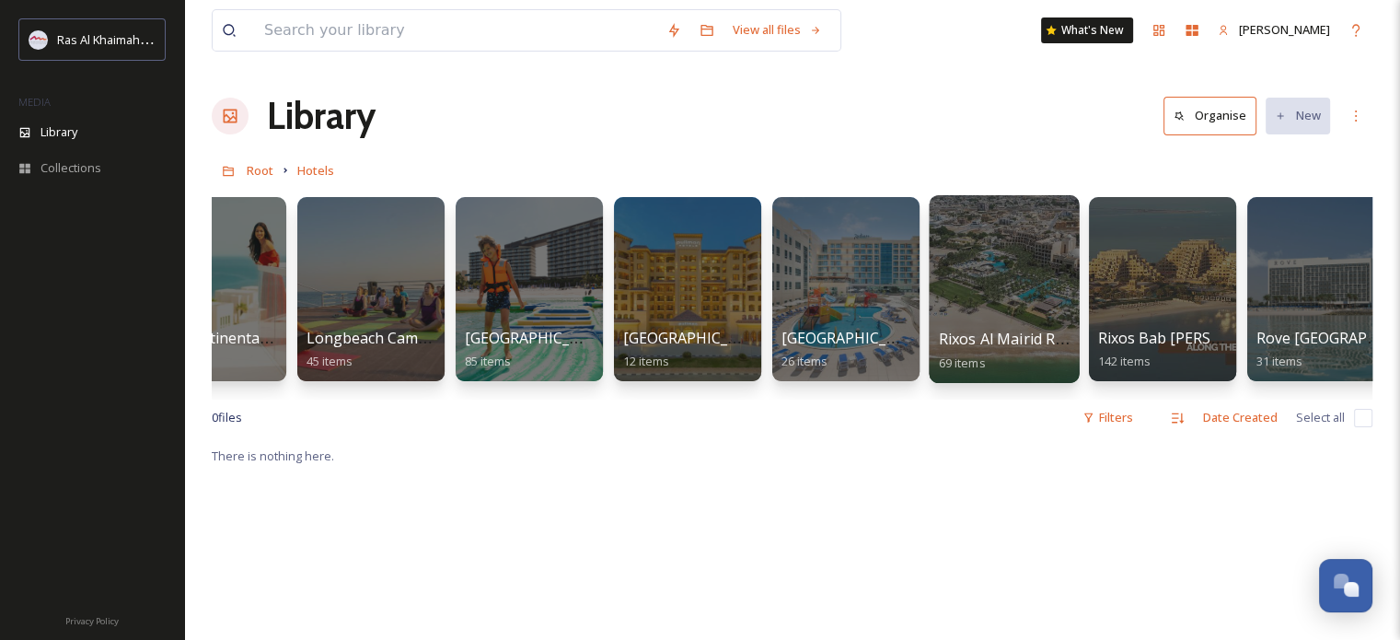
click at [987, 257] on div at bounding box center [1004, 289] width 150 height 188
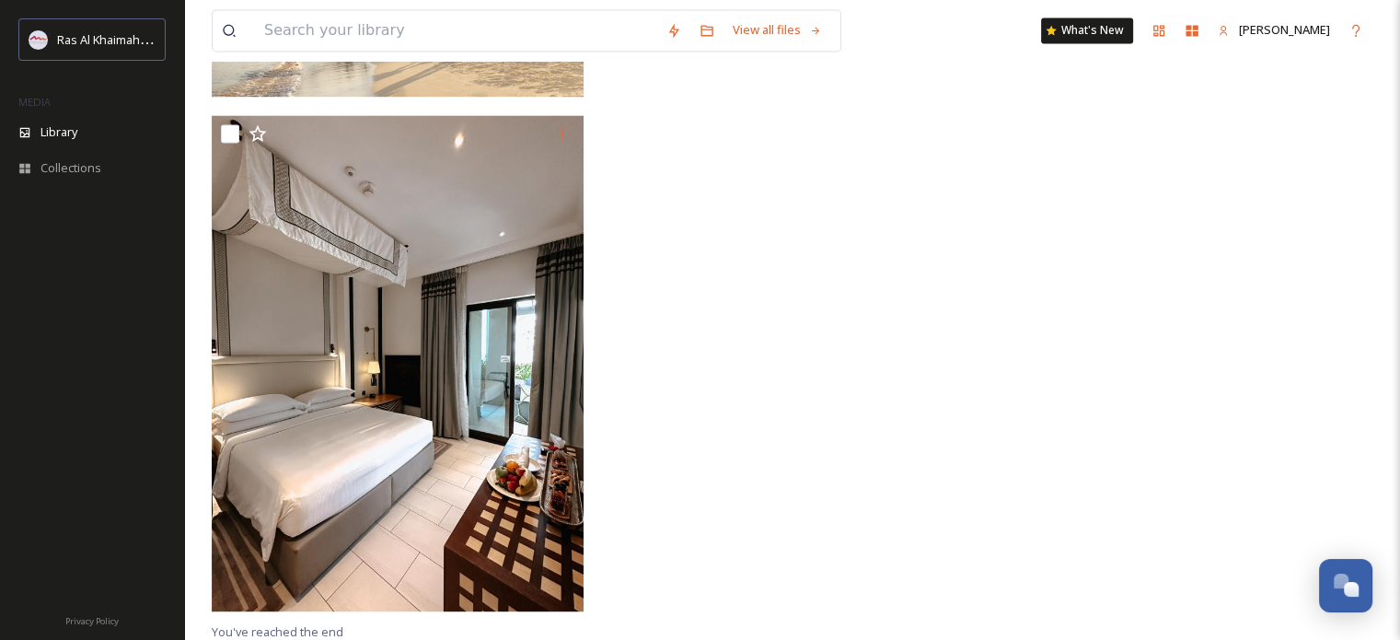
scroll to position [2822, 0]
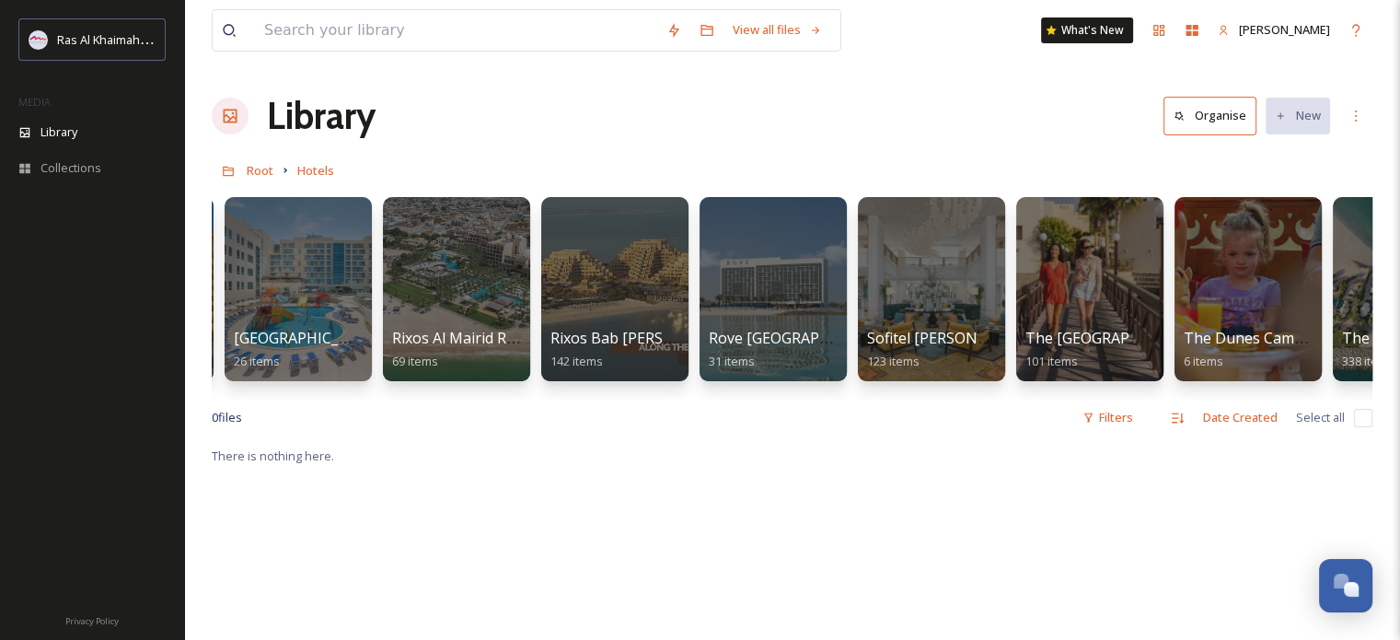
scroll to position [0, 1911]
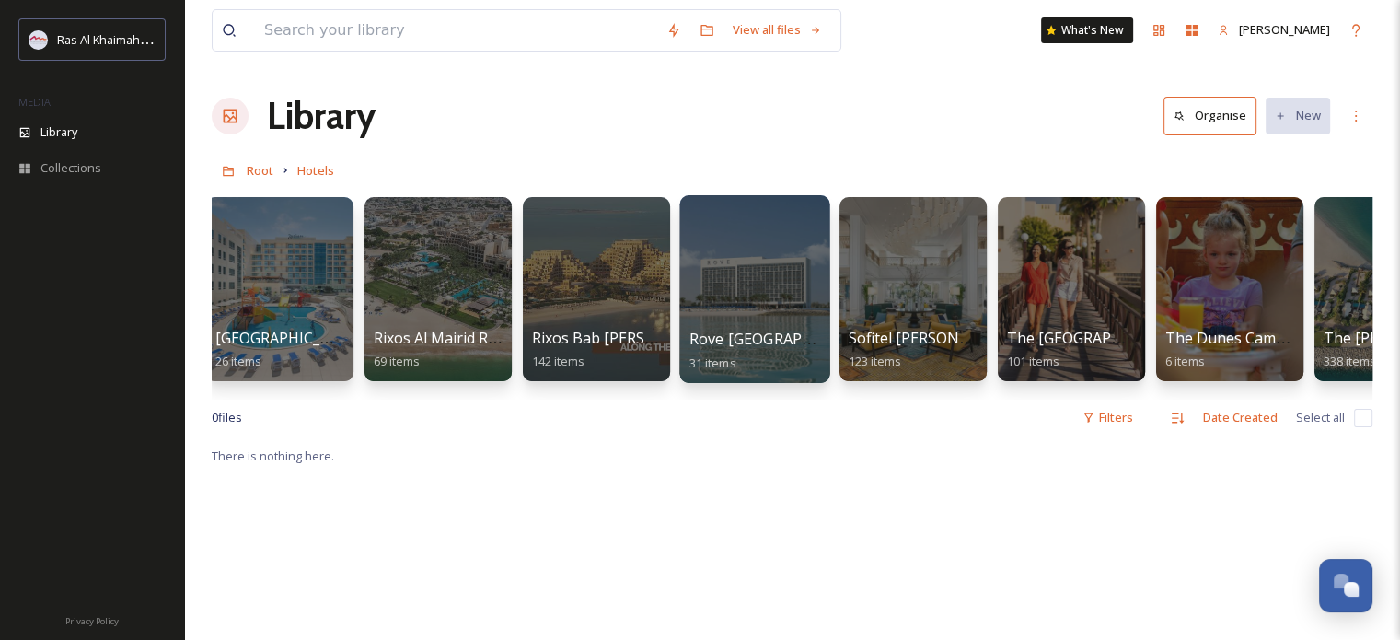
click at [742, 279] on div at bounding box center [754, 289] width 150 height 188
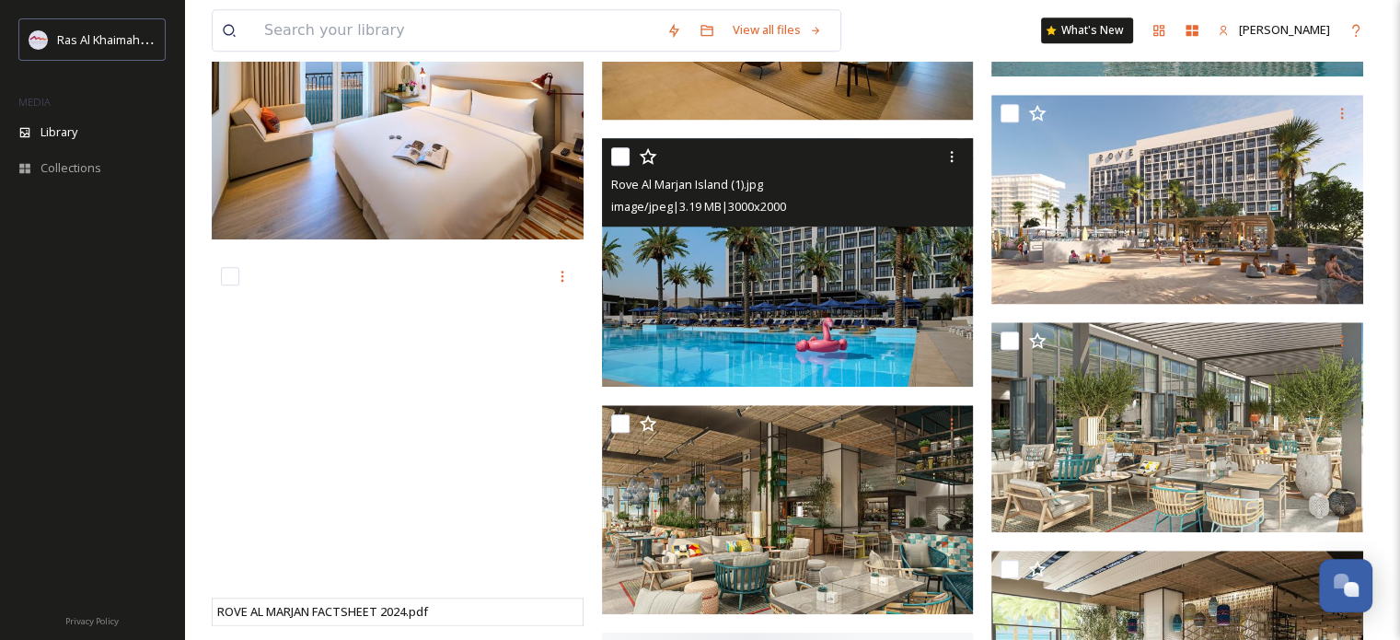
scroll to position [1749, 0]
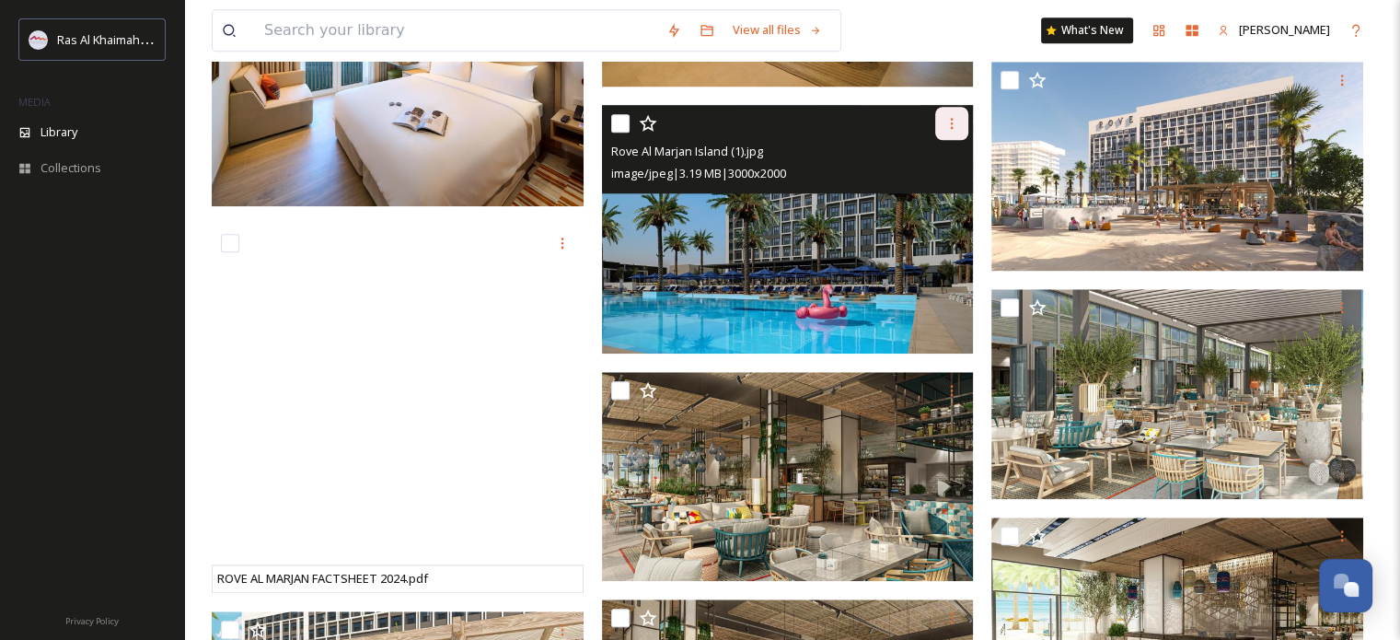
click at [951, 123] on icon at bounding box center [952, 123] width 3 height 11
click at [921, 205] on span "Download" at bounding box center [930, 199] width 56 height 17
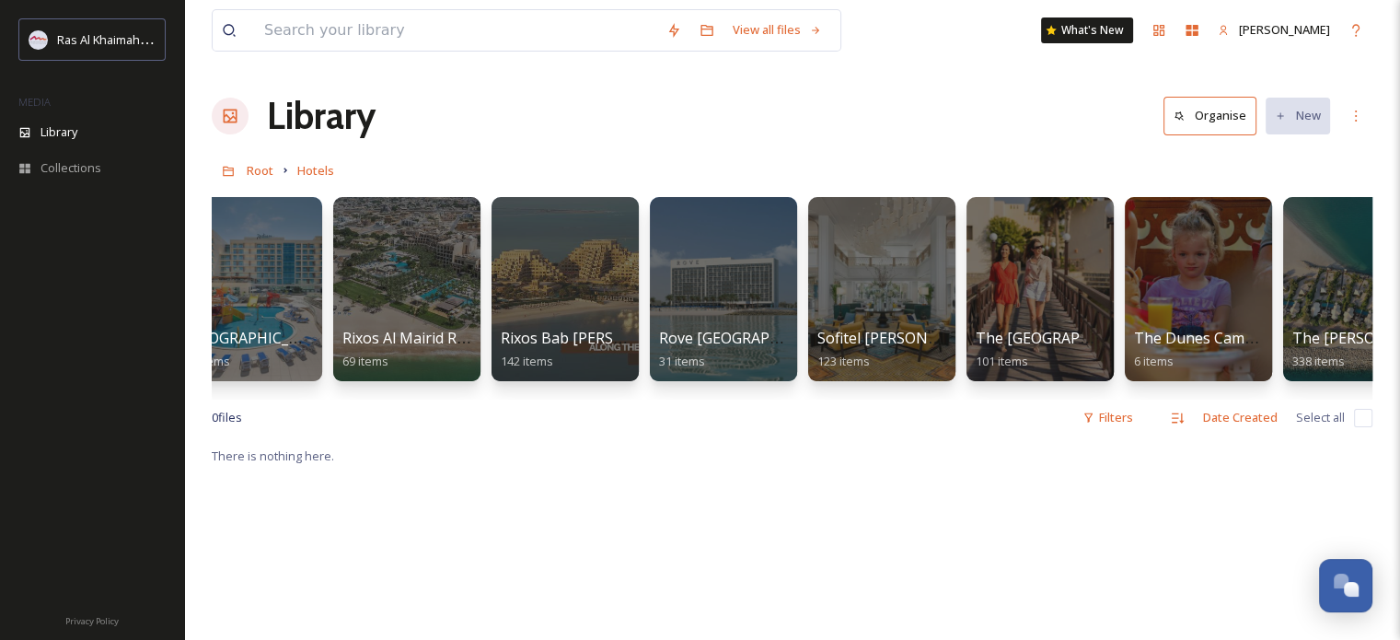
scroll to position [0, 1966]
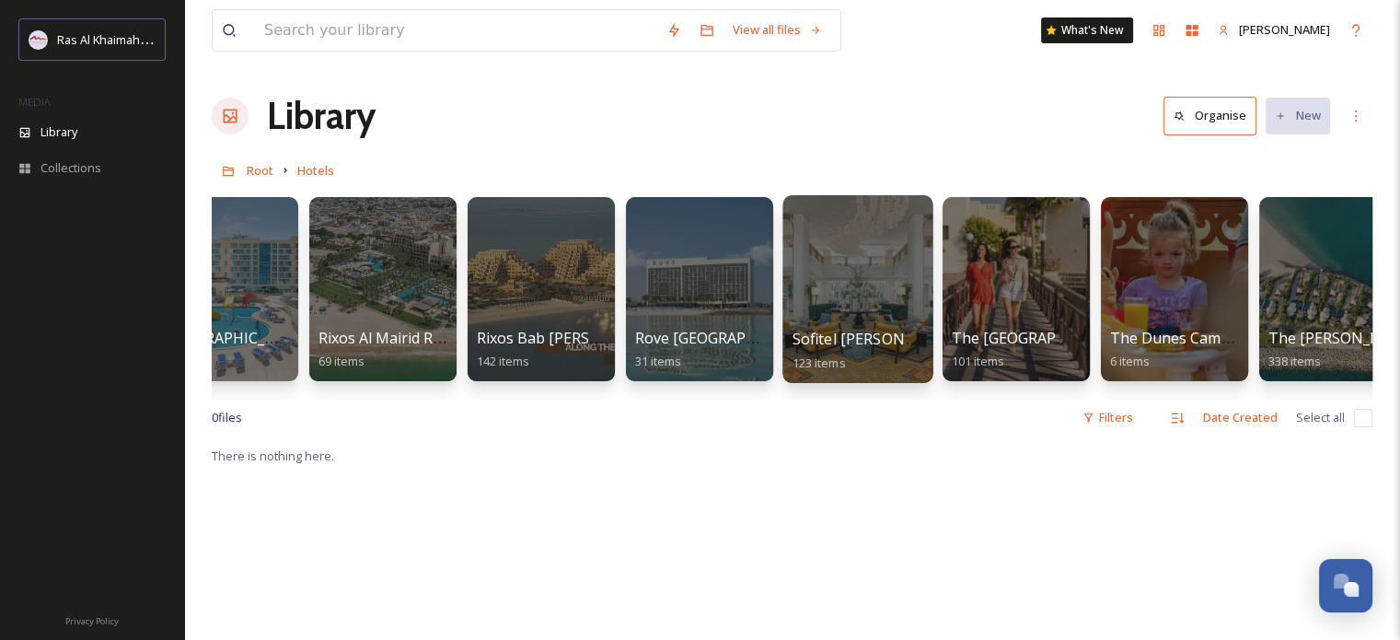
click at [897, 277] on div at bounding box center [858, 289] width 150 height 188
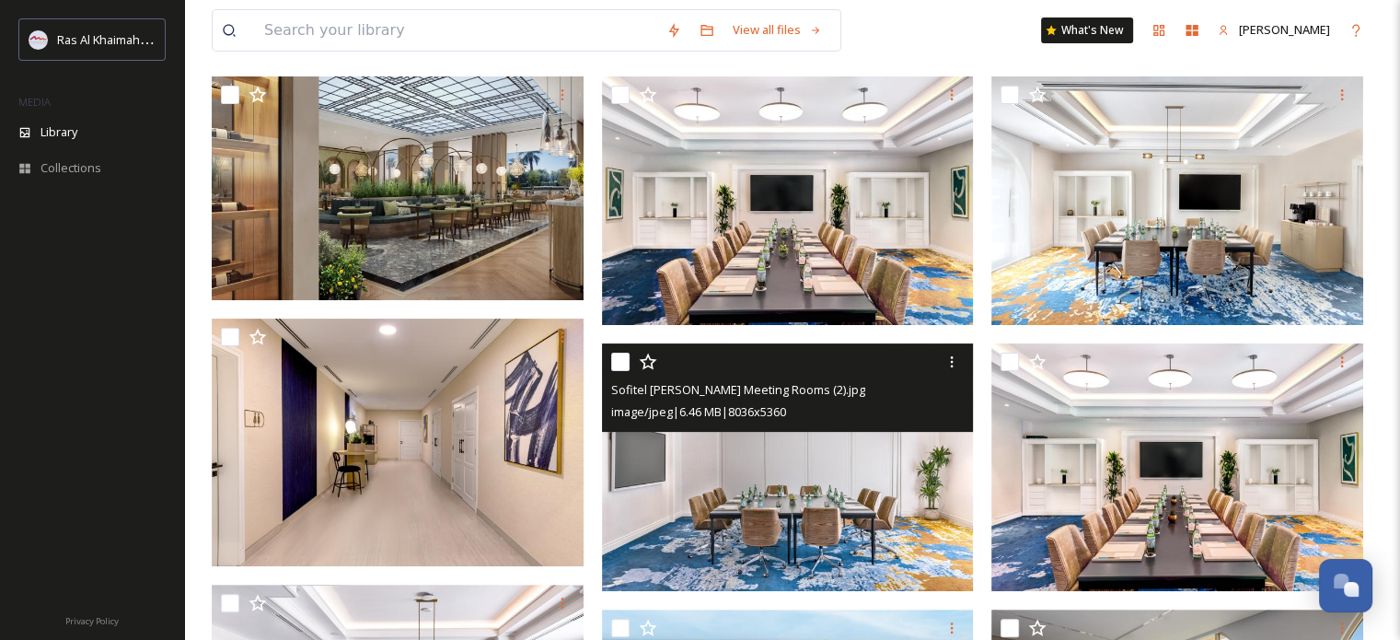
scroll to position [921, 0]
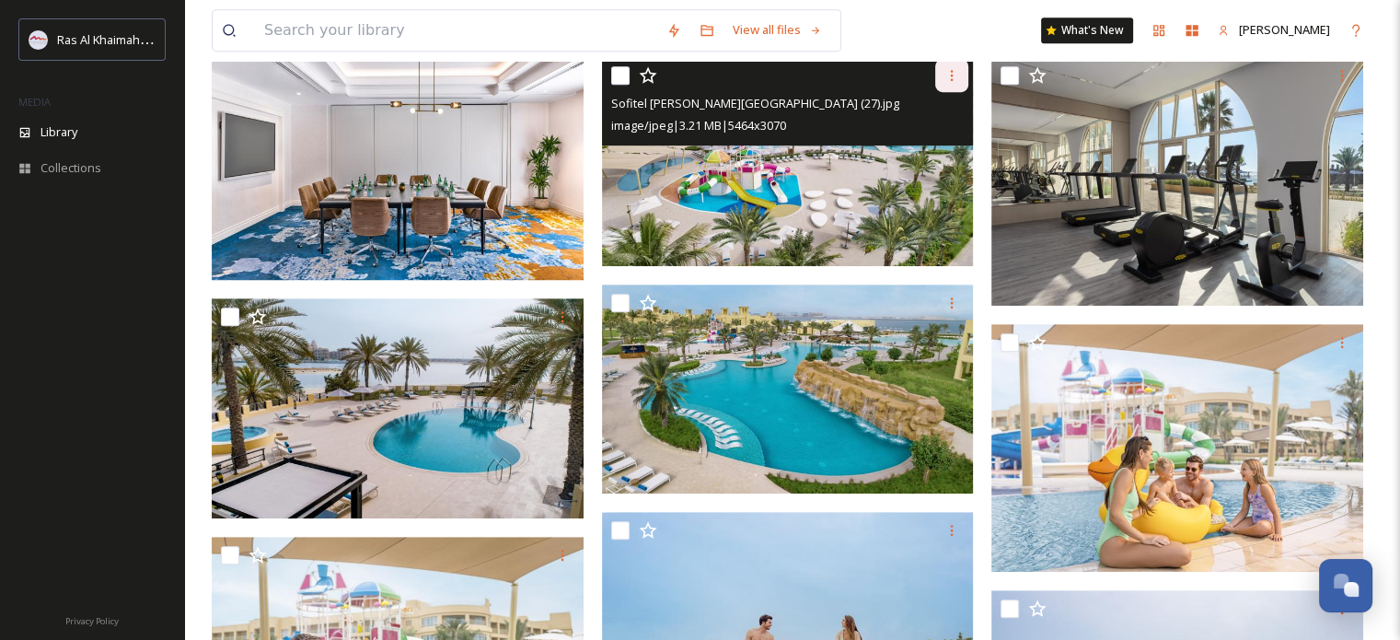
click at [950, 76] on icon at bounding box center [952, 75] width 15 height 15
click at [932, 145] on span "Download" at bounding box center [930, 151] width 56 height 17
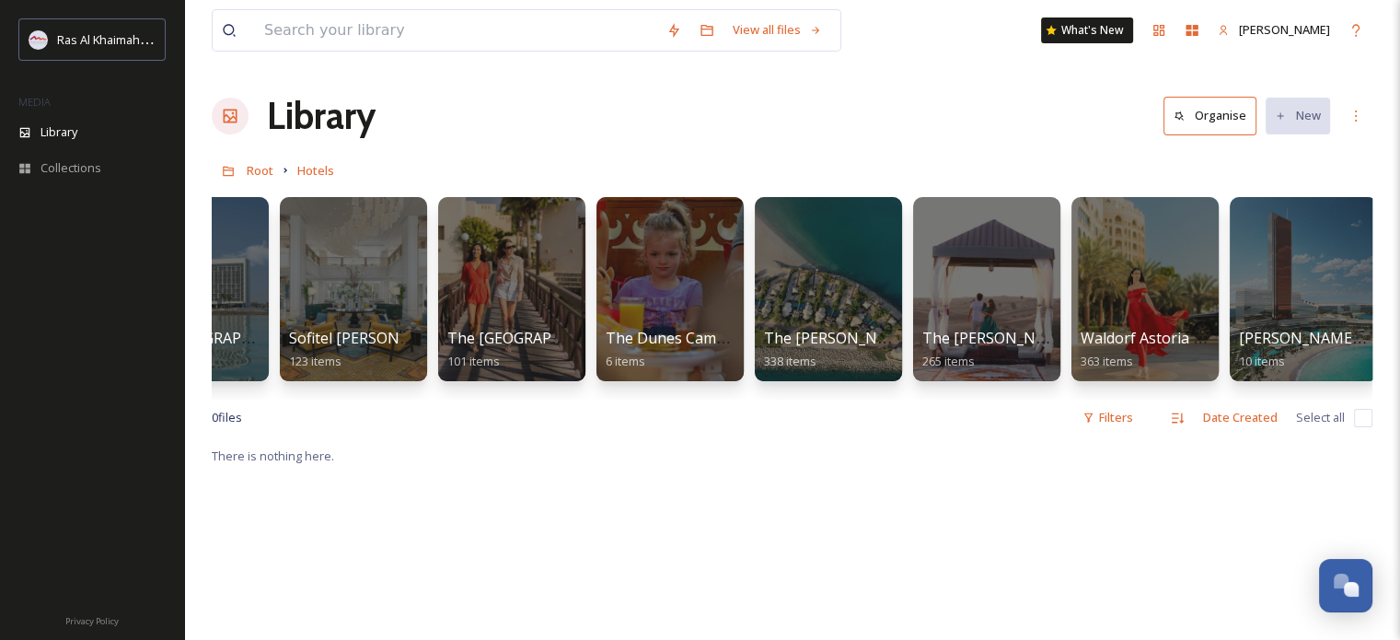
scroll to position [0, 2481]
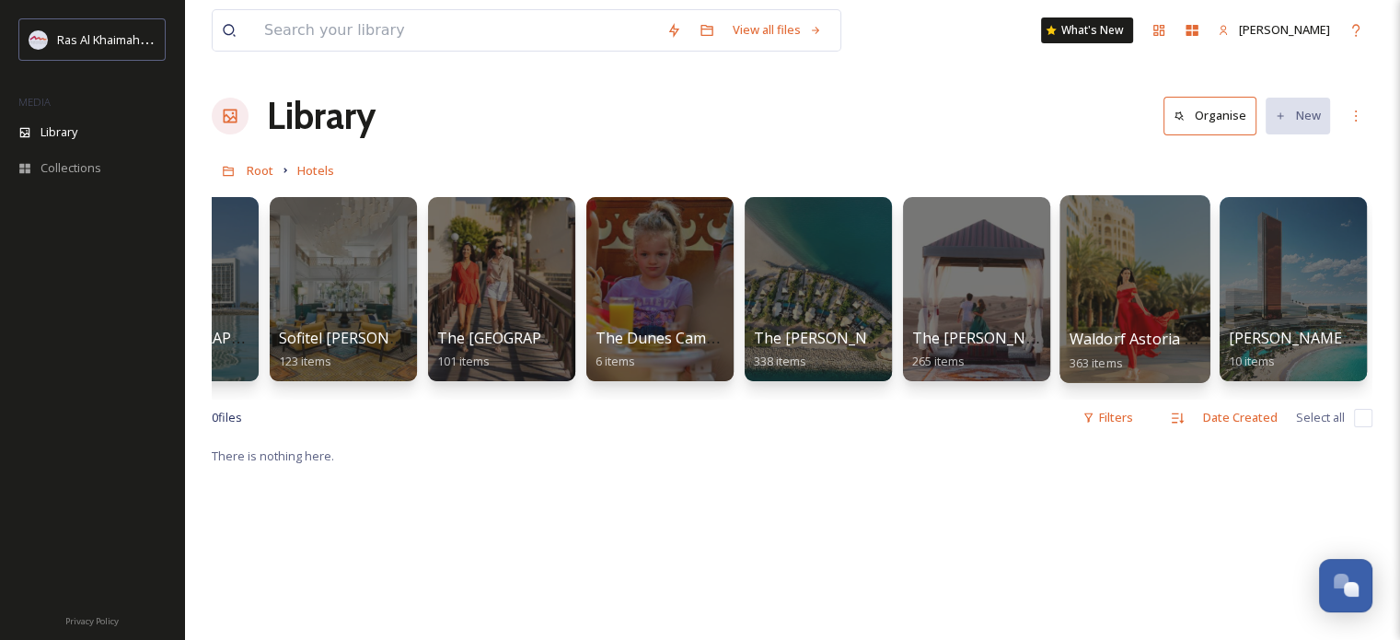
click at [1112, 273] on div at bounding box center [1135, 289] width 150 height 188
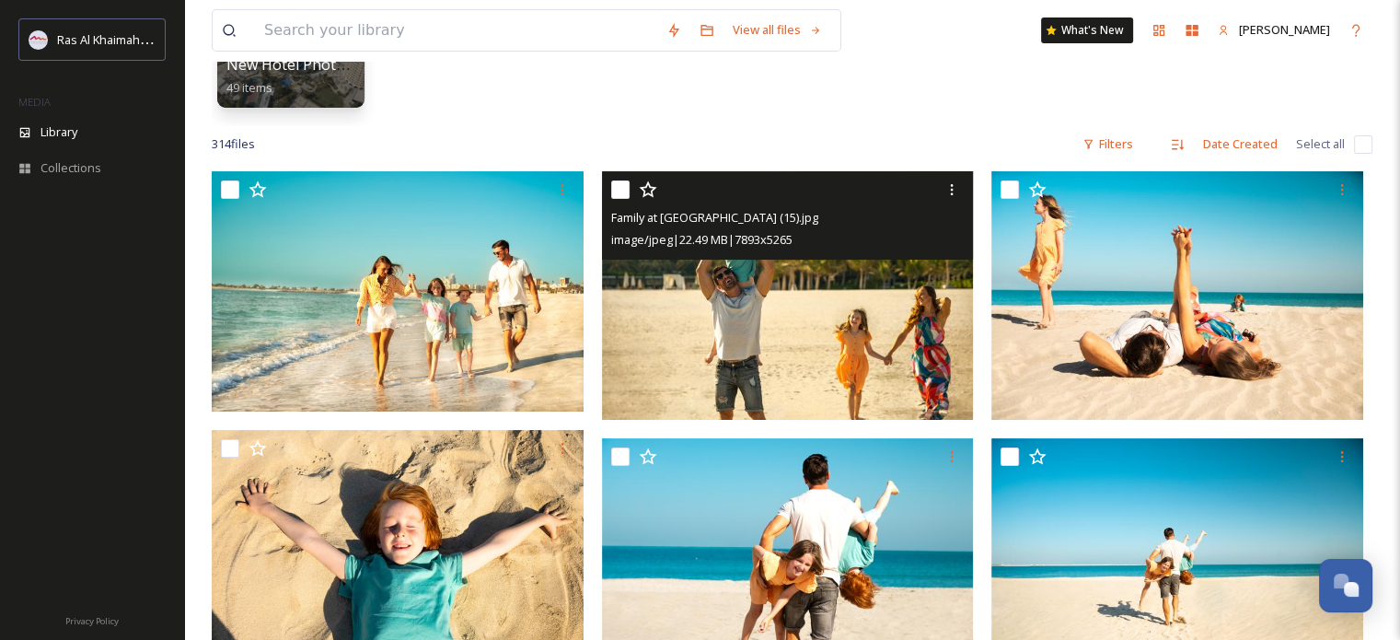
scroll to position [276, 0]
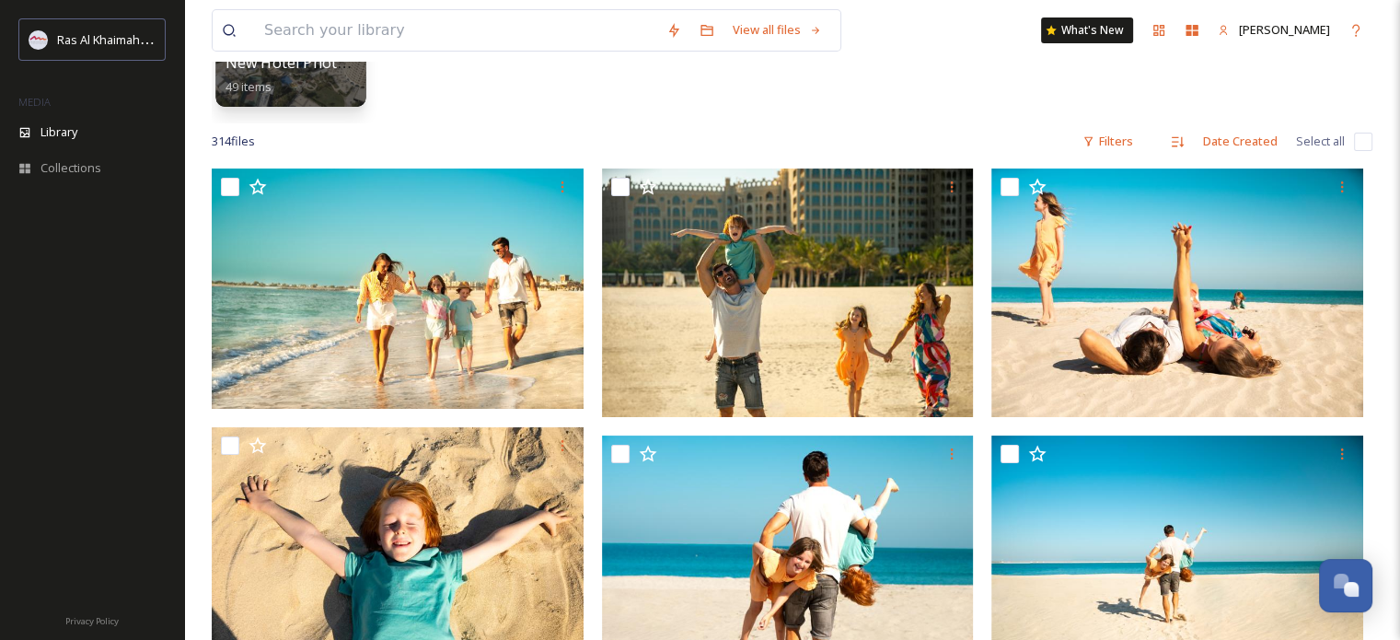
click at [259, 70] on span "New Hotel Photo - Post Renovation" at bounding box center [351, 62] width 250 height 20
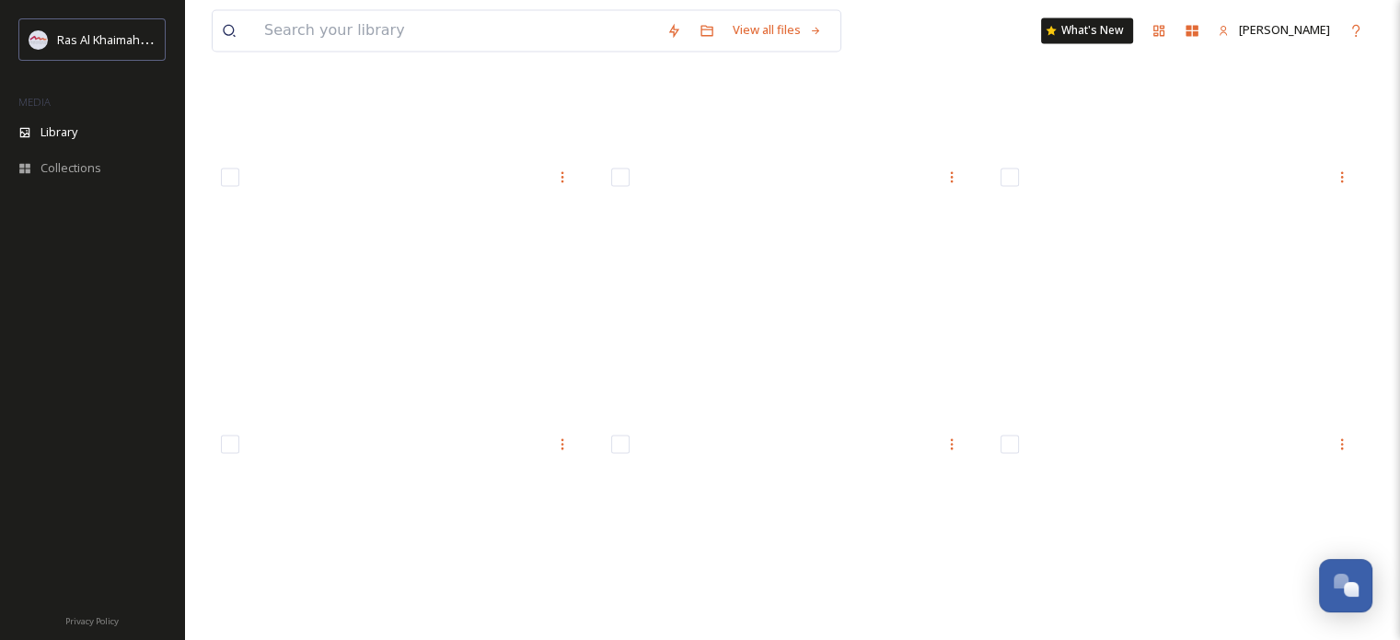
scroll to position [2405, 0]
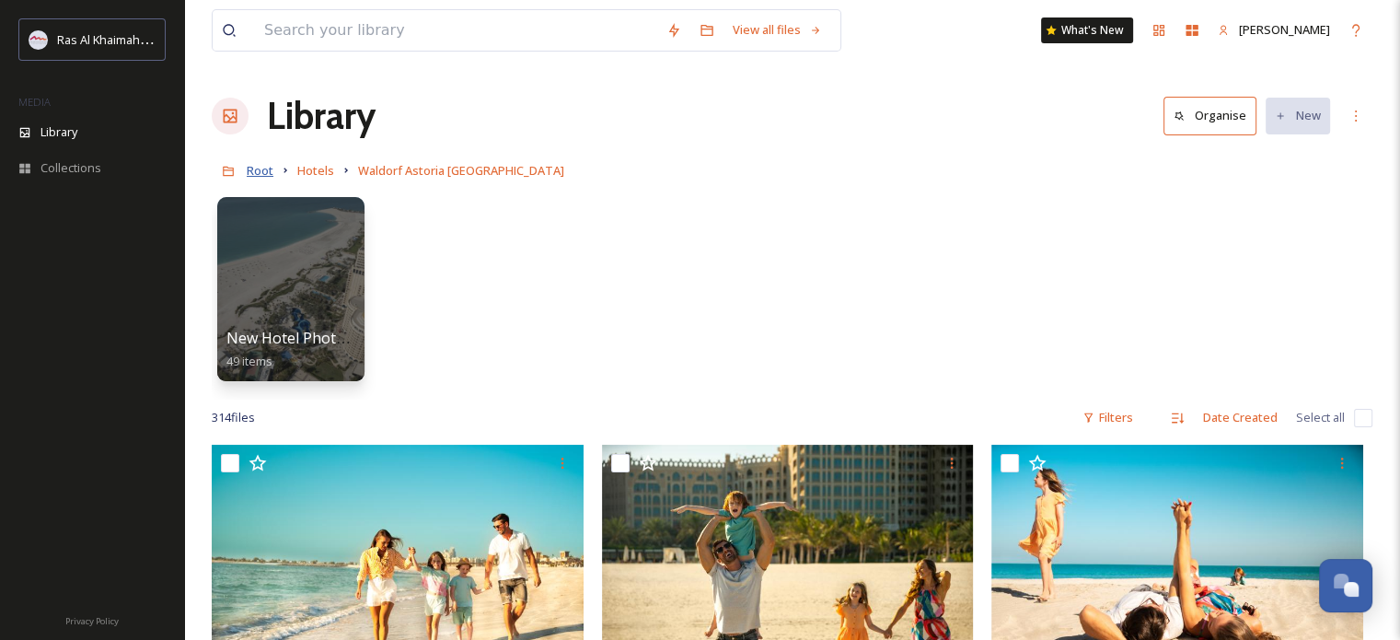
click at [261, 174] on span "Root" at bounding box center [260, 170] width 27 height 17
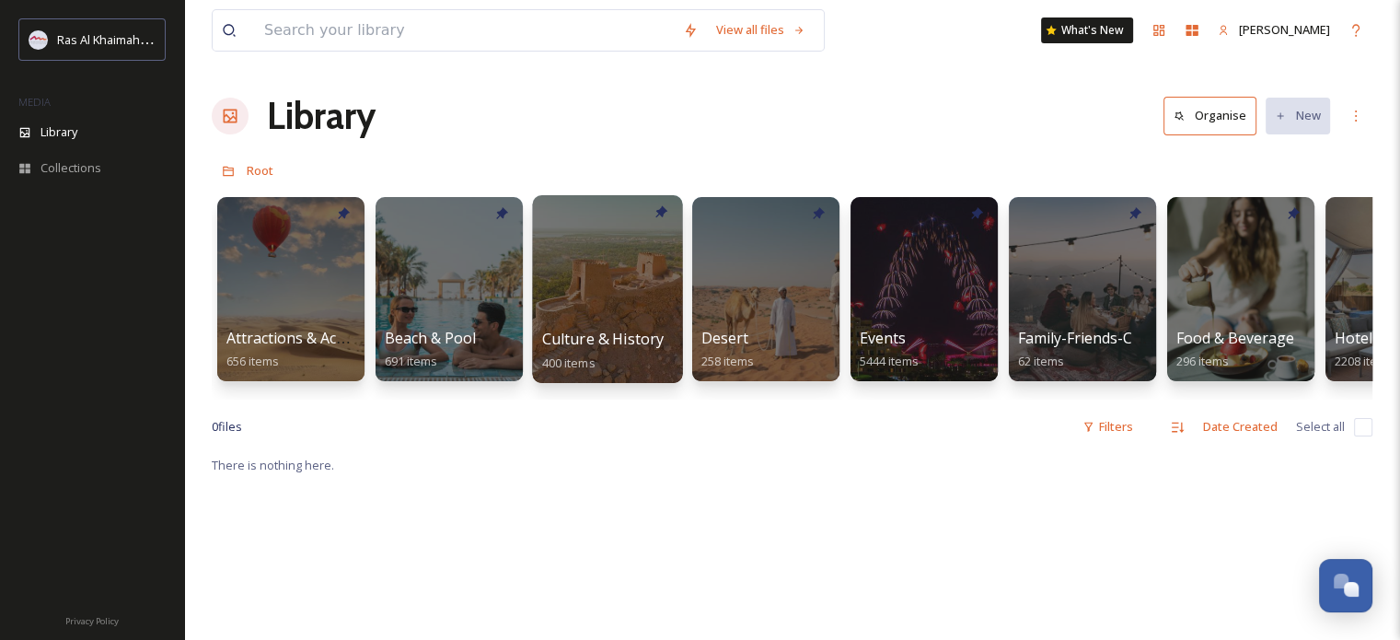
click at [589, 267] on div at bounding box center [607, 289] width 150 height 188
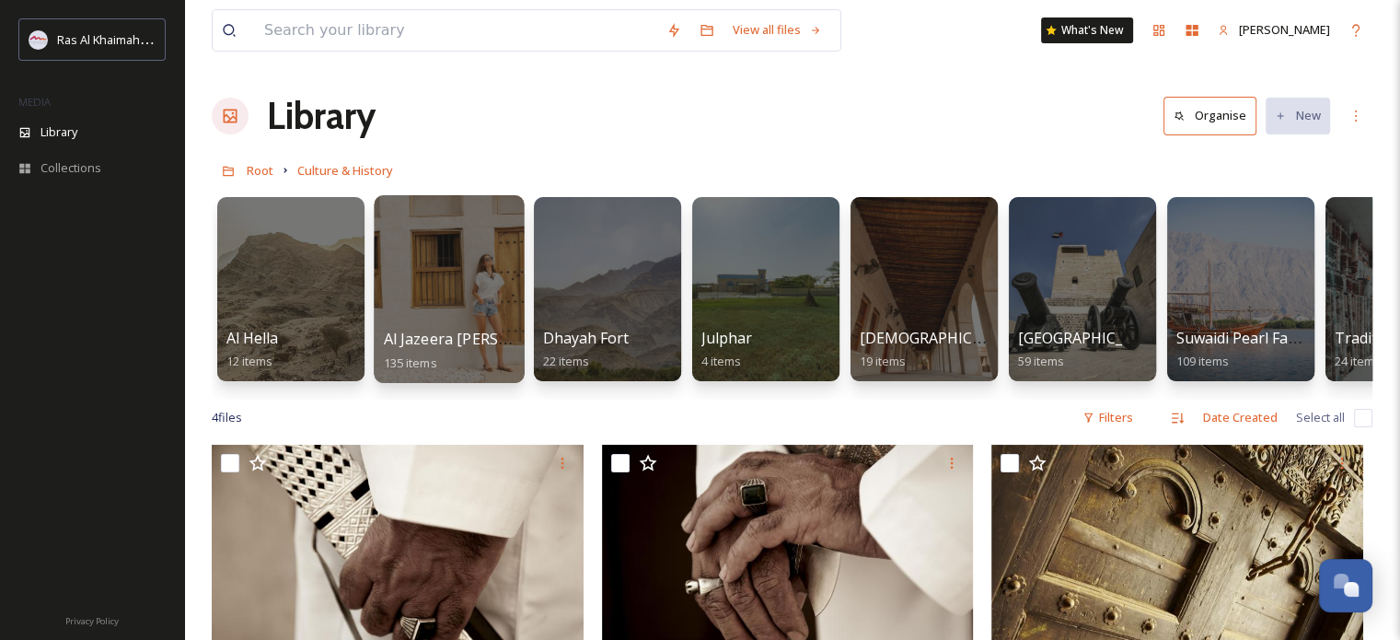
click at [435, 281] on div at bounding box center [449, 289] width 150 height 188
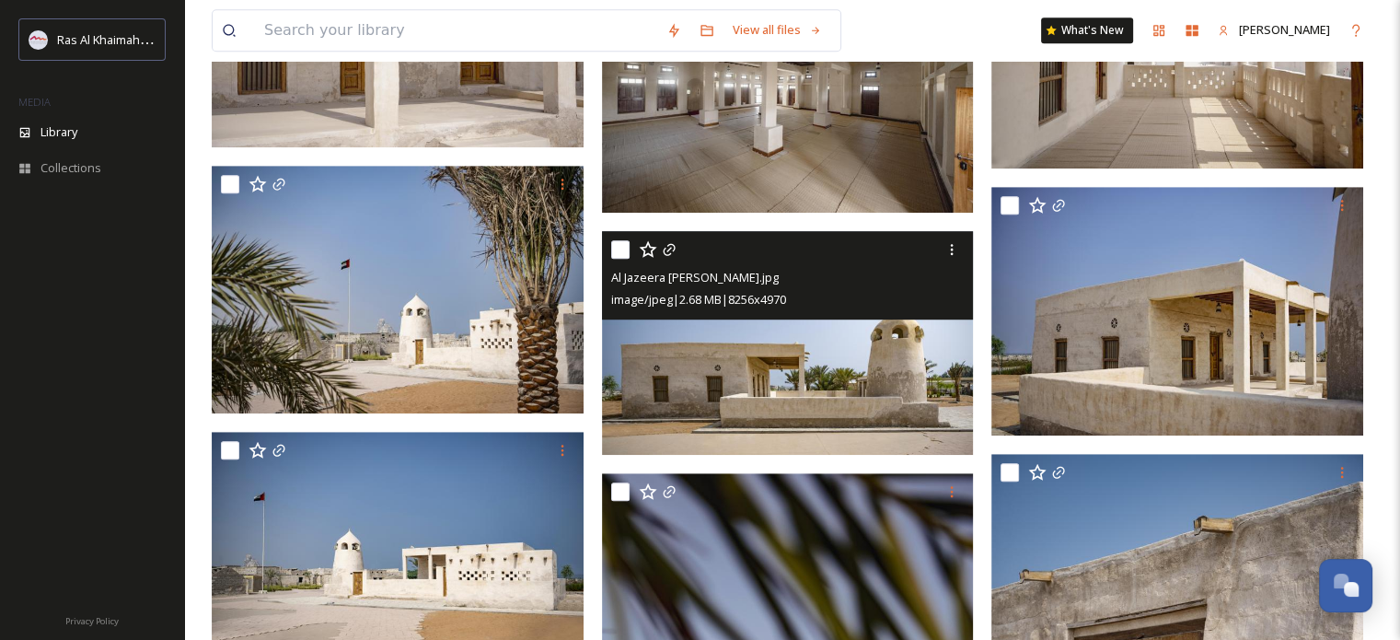
scroll to position [1197, 0]
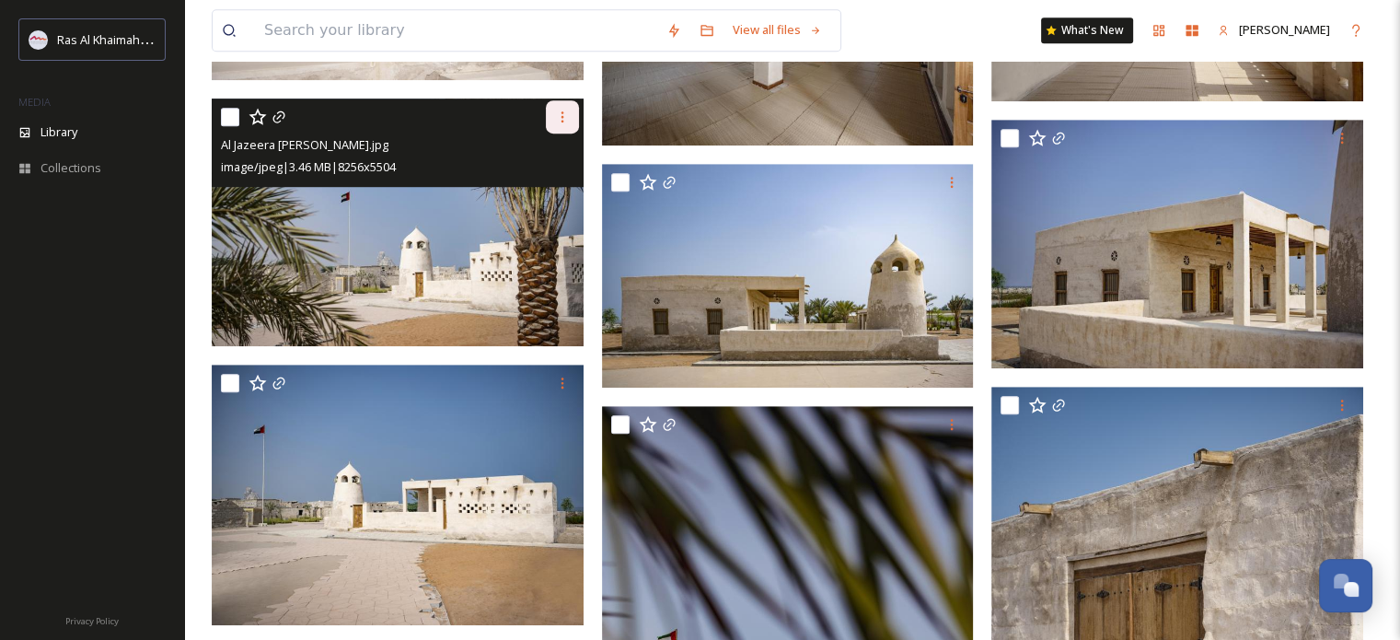
click at [560, 116] on icon at bounding box center [562, 117] width 15 height 15
click at [552, 194] on span "Download" at bounding box center [541, 192] width 56 height 17
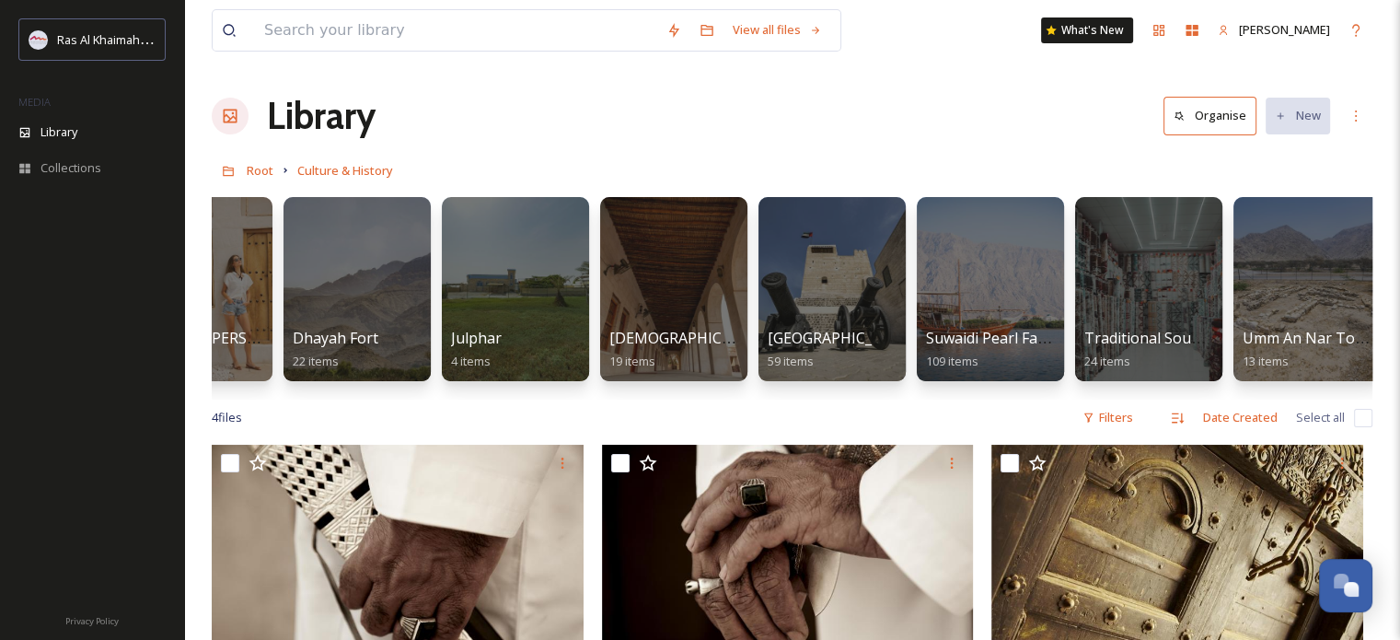
scroll to position [0, 264]
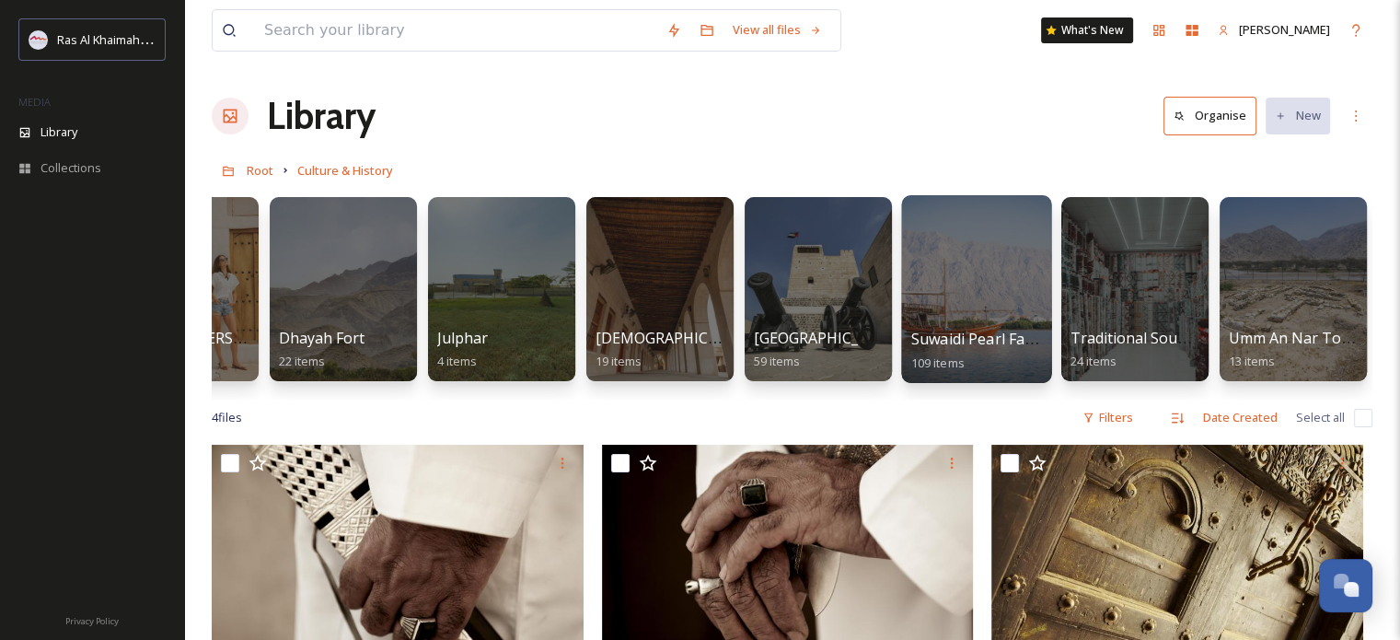
click at [953, 298] on div at bounding box center [976, 289] width 150 height 188
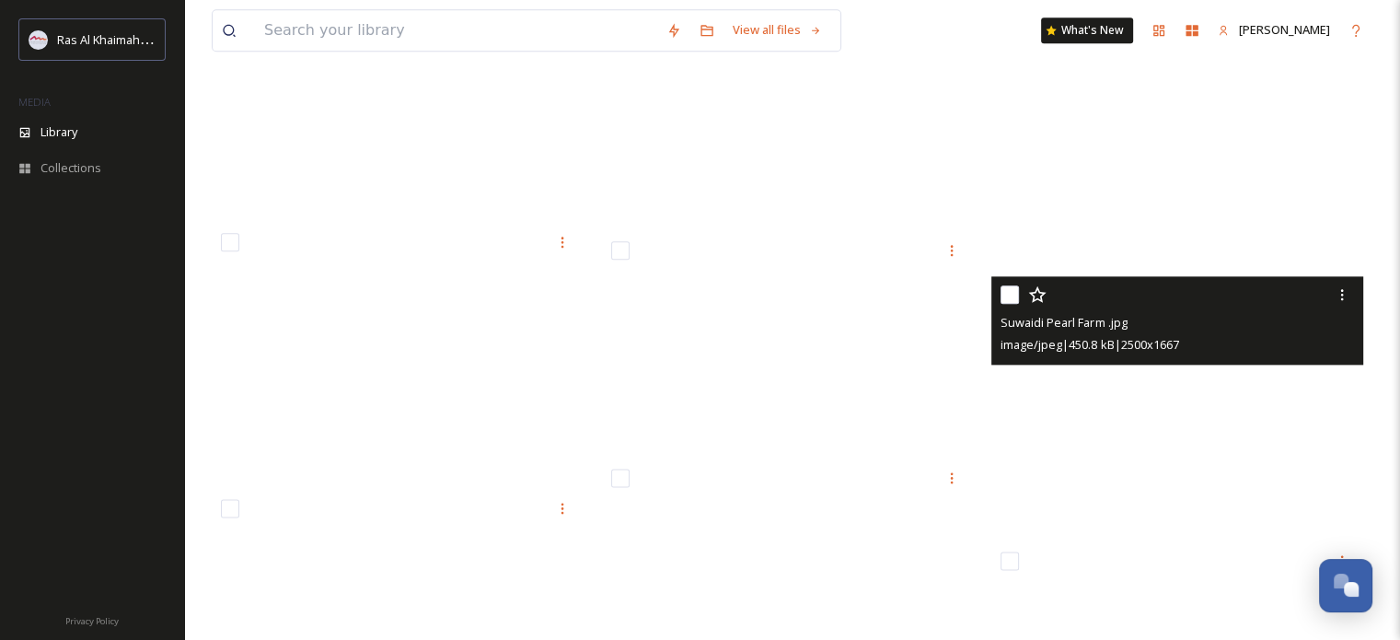
scroll to position [2210, 0]
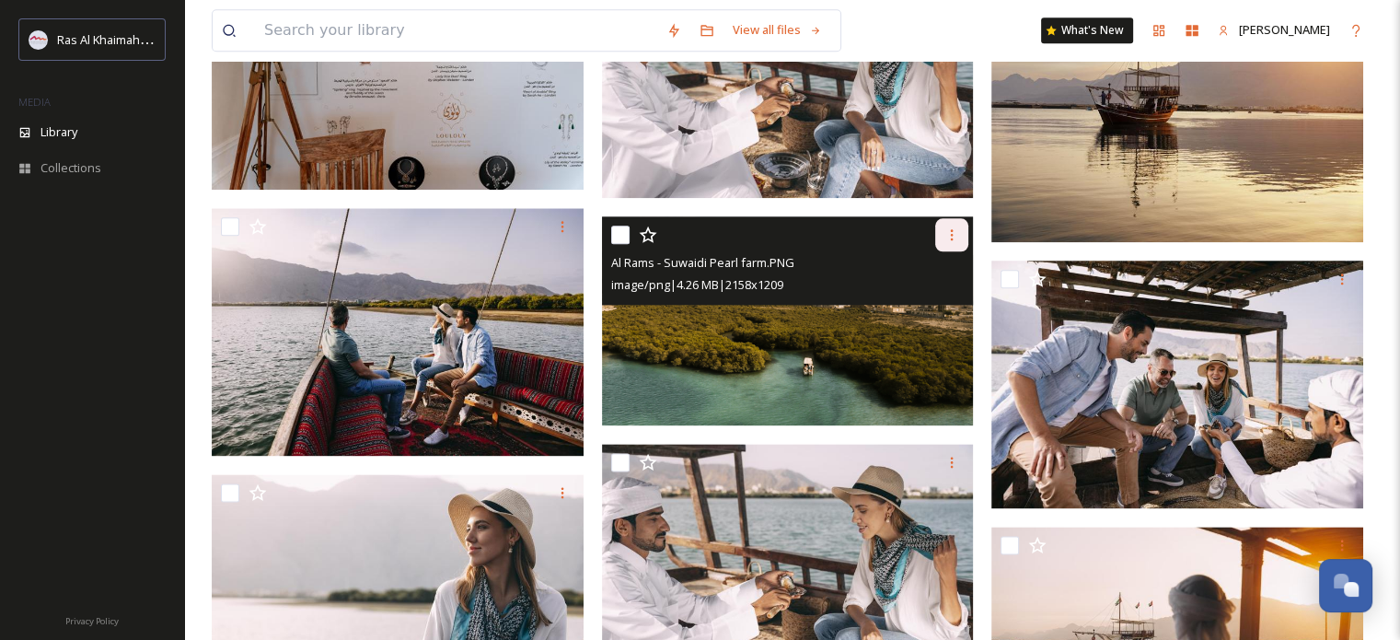
click at [947, 230] on icon at bounding box center [952, 234] width 15 height 15
click at [934, 307] on span "Download" at bounding box center [930, 311] width 56 height 17
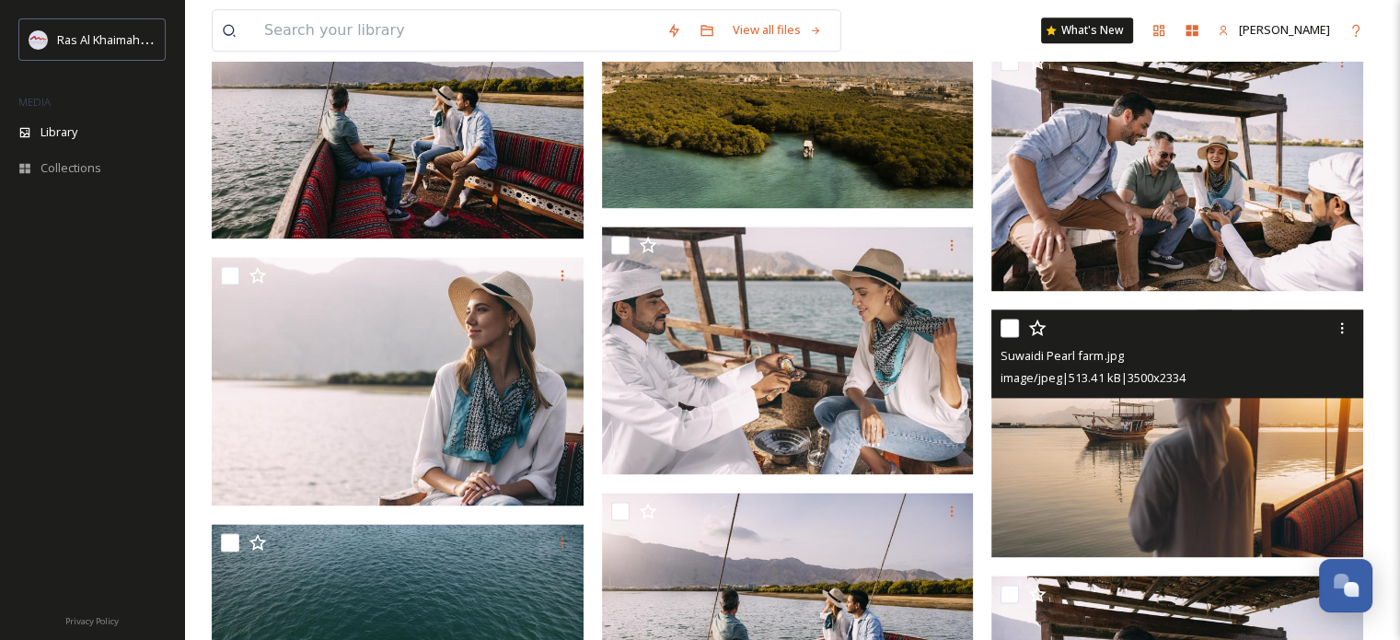
scroll to position [2578, 0]
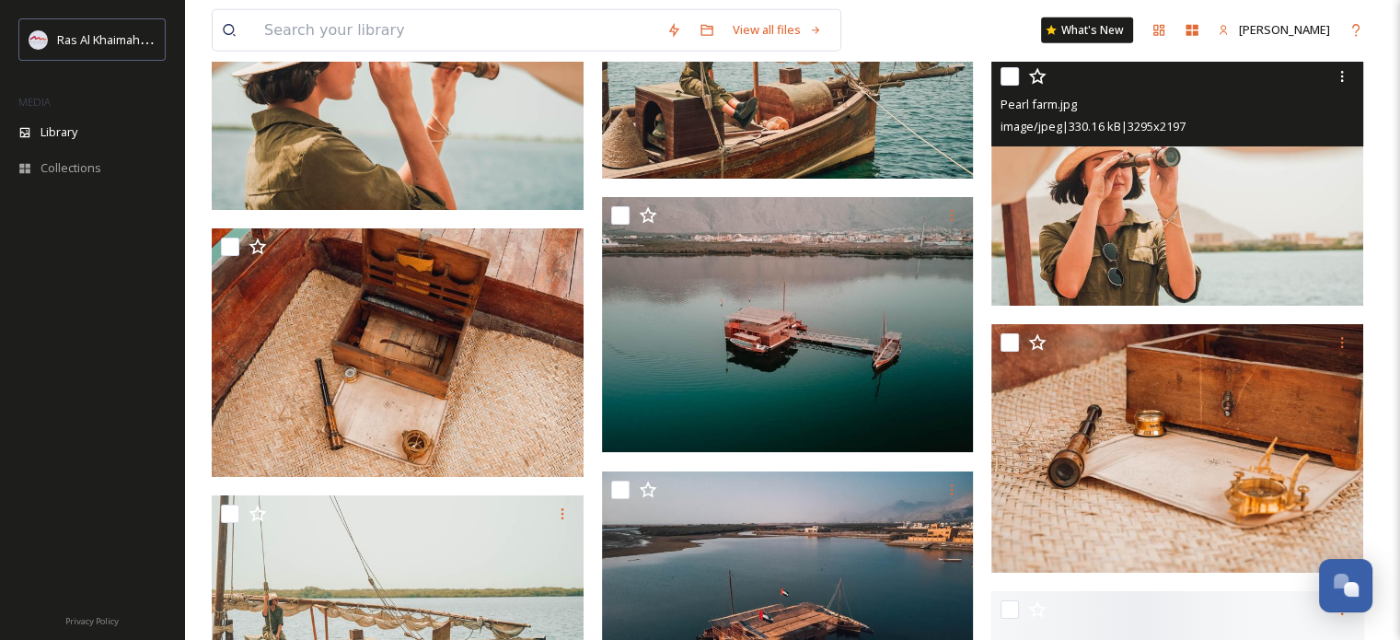
scroll to position [5248, 0]
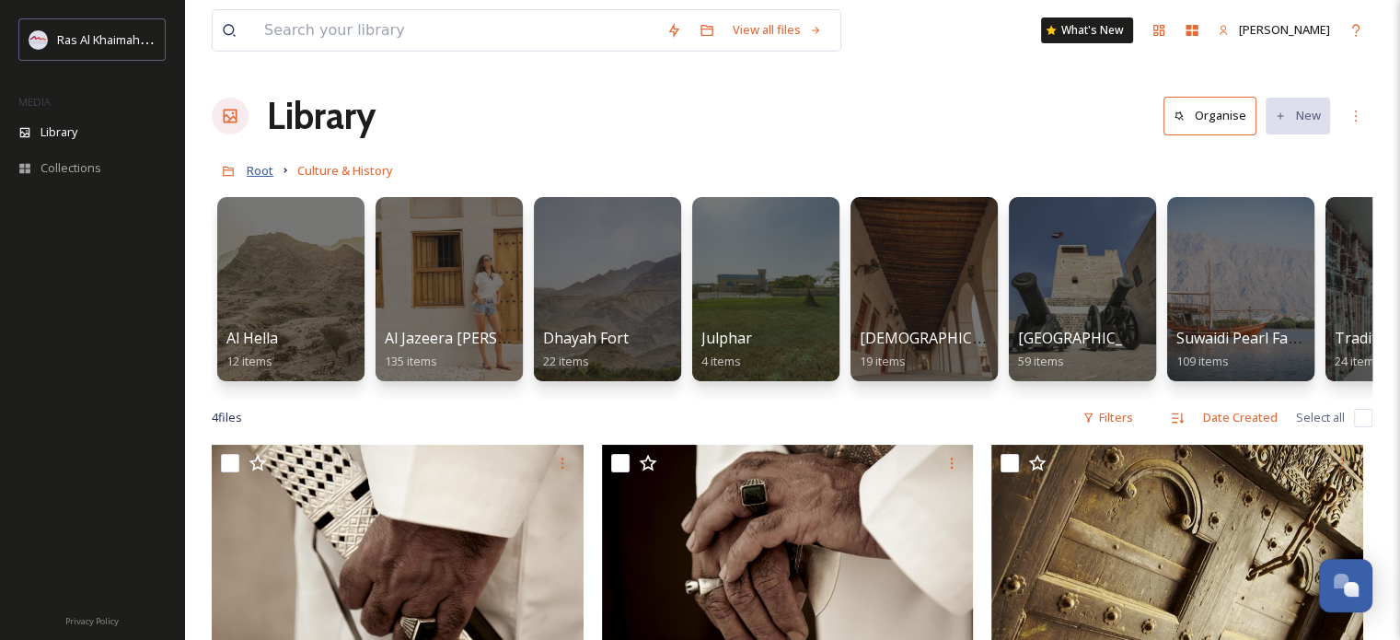
click at [254, 170] on span "Root" at bounding box center [260, 170] width 27 height 17
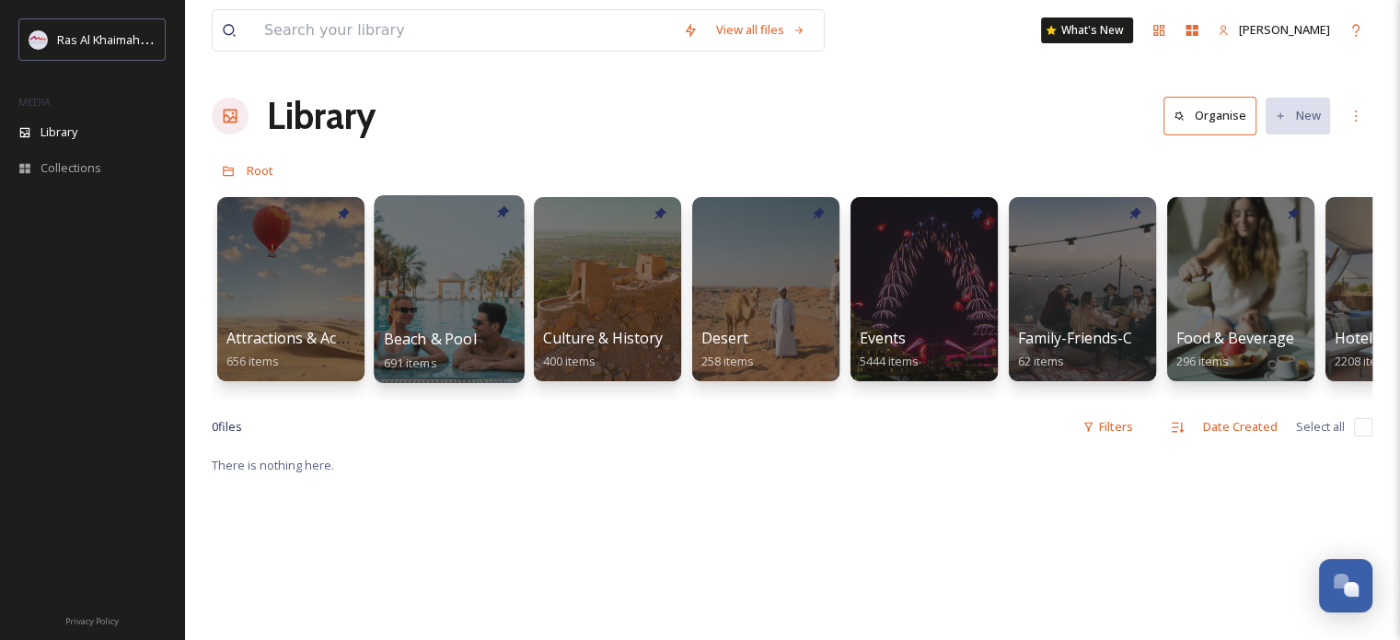
click at [424, 253] on div at bounding box center [449, 289] width 150 height 188
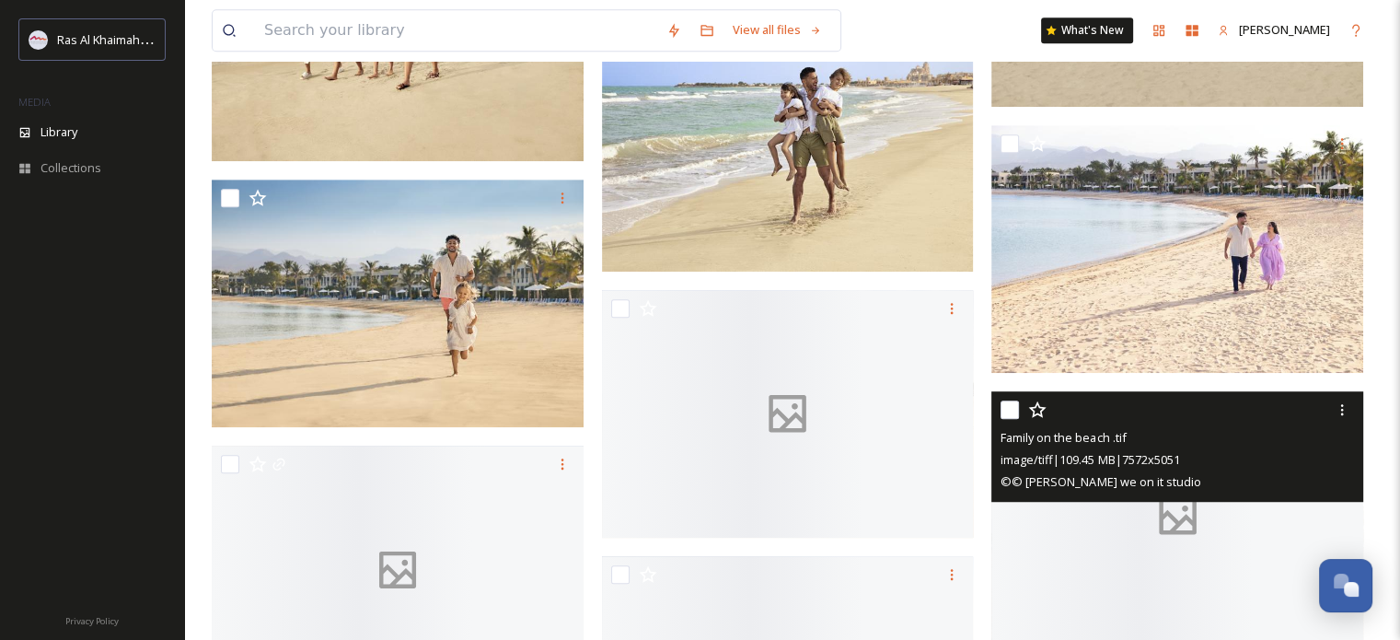
scroll to position [1197, 0]
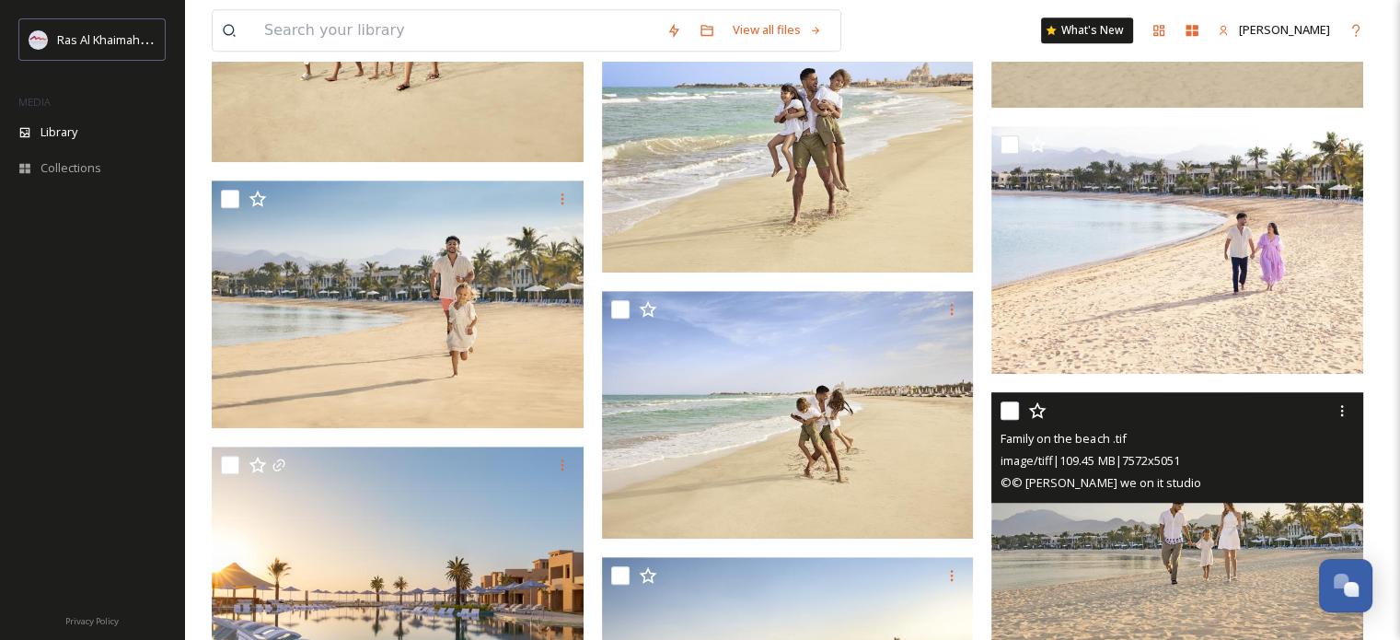
click at [1179, 452] on span "image/tiff | 109.45 MB | 7572 x 5051" at bounding box center [1090, 460] width 179 height 17
click at [1178, 540] on img at bounding box center [1178, 516] width 372 height 249
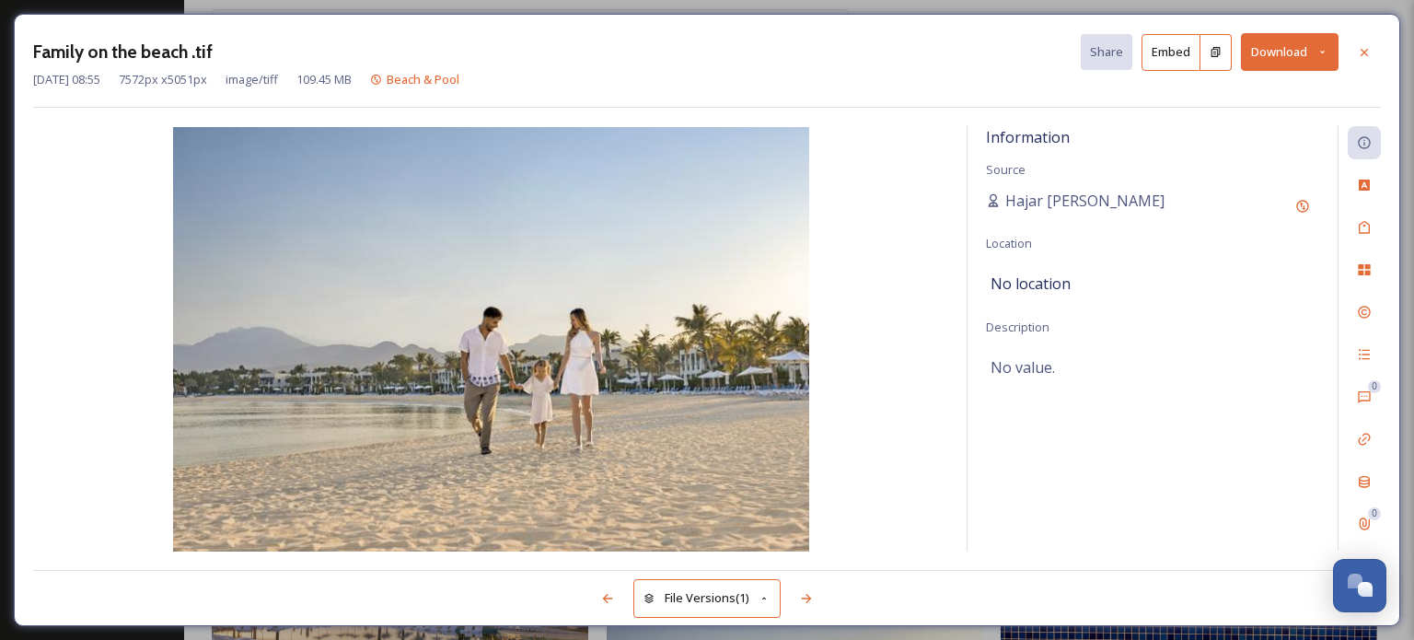
click at [1327, 52] on icon at bounding box center [1323, 52] width 12 height 12
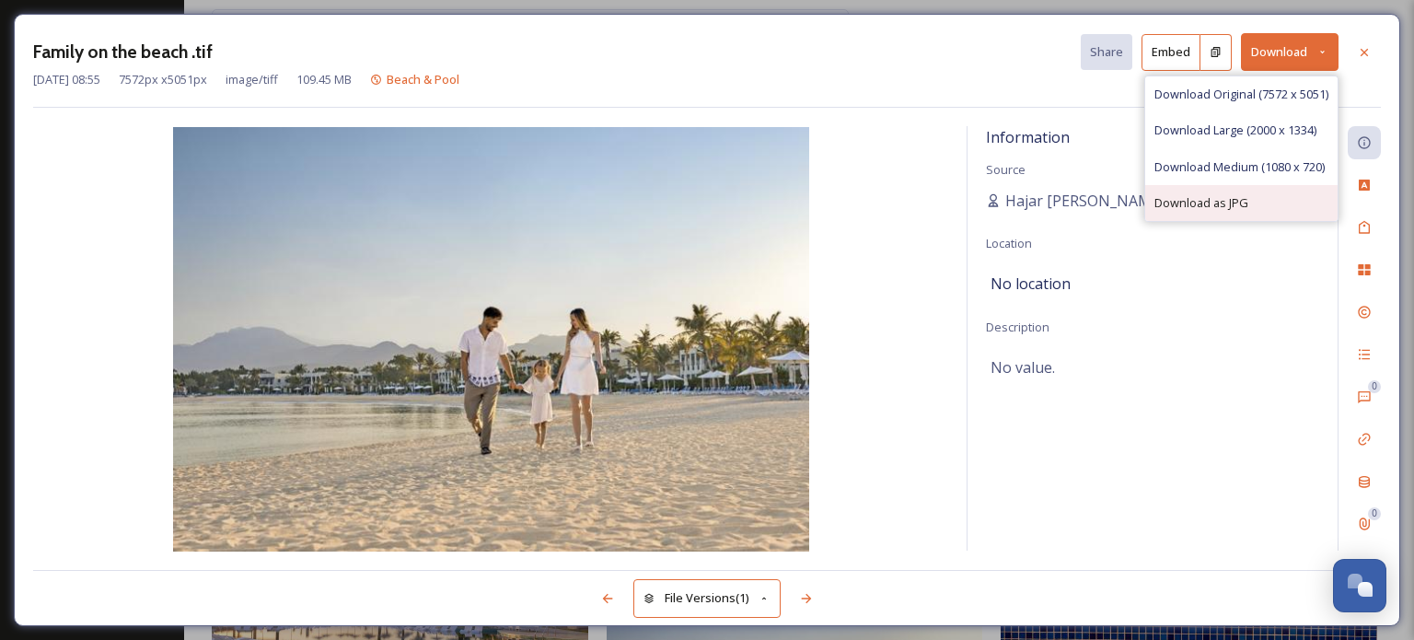
click at [1242, 204] on span "Download as JPG" at bounding box center [1201, 202] width 94 height 17
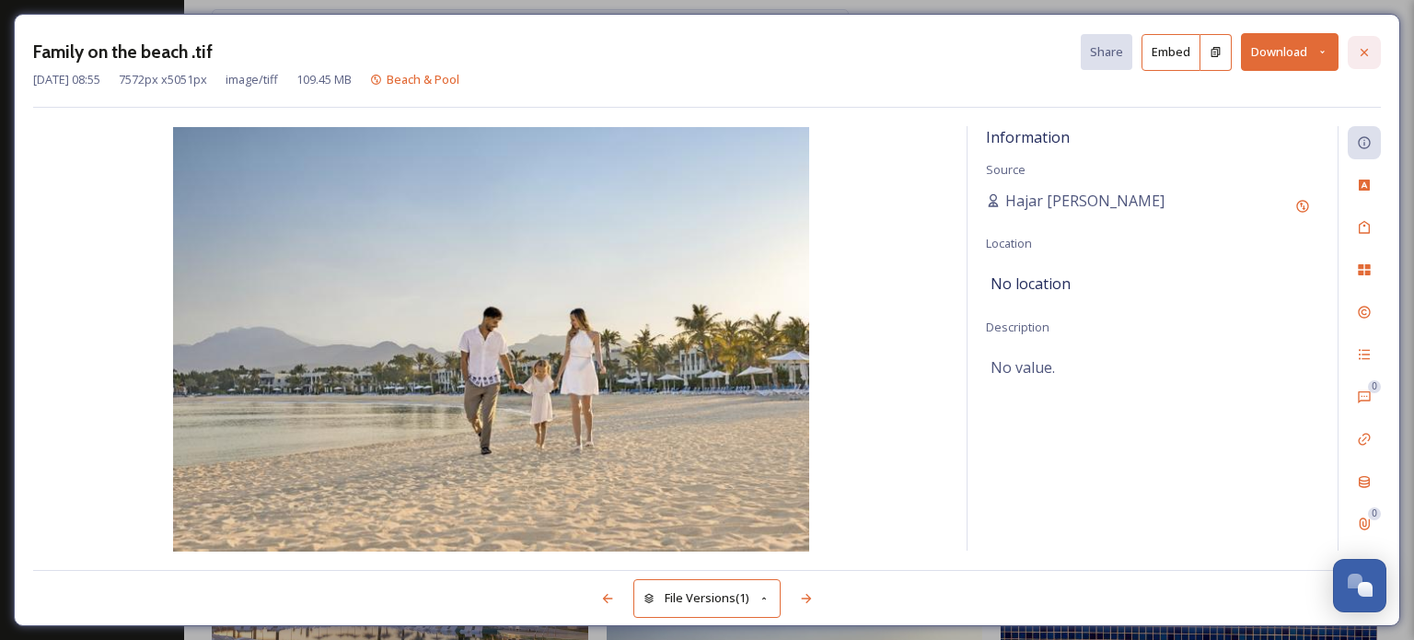
click at [1369, 45] on icon at bounding box center [1364, 52] width 15 height 15
